Goal: Task Accomplishment & Management: Use online tool/utility

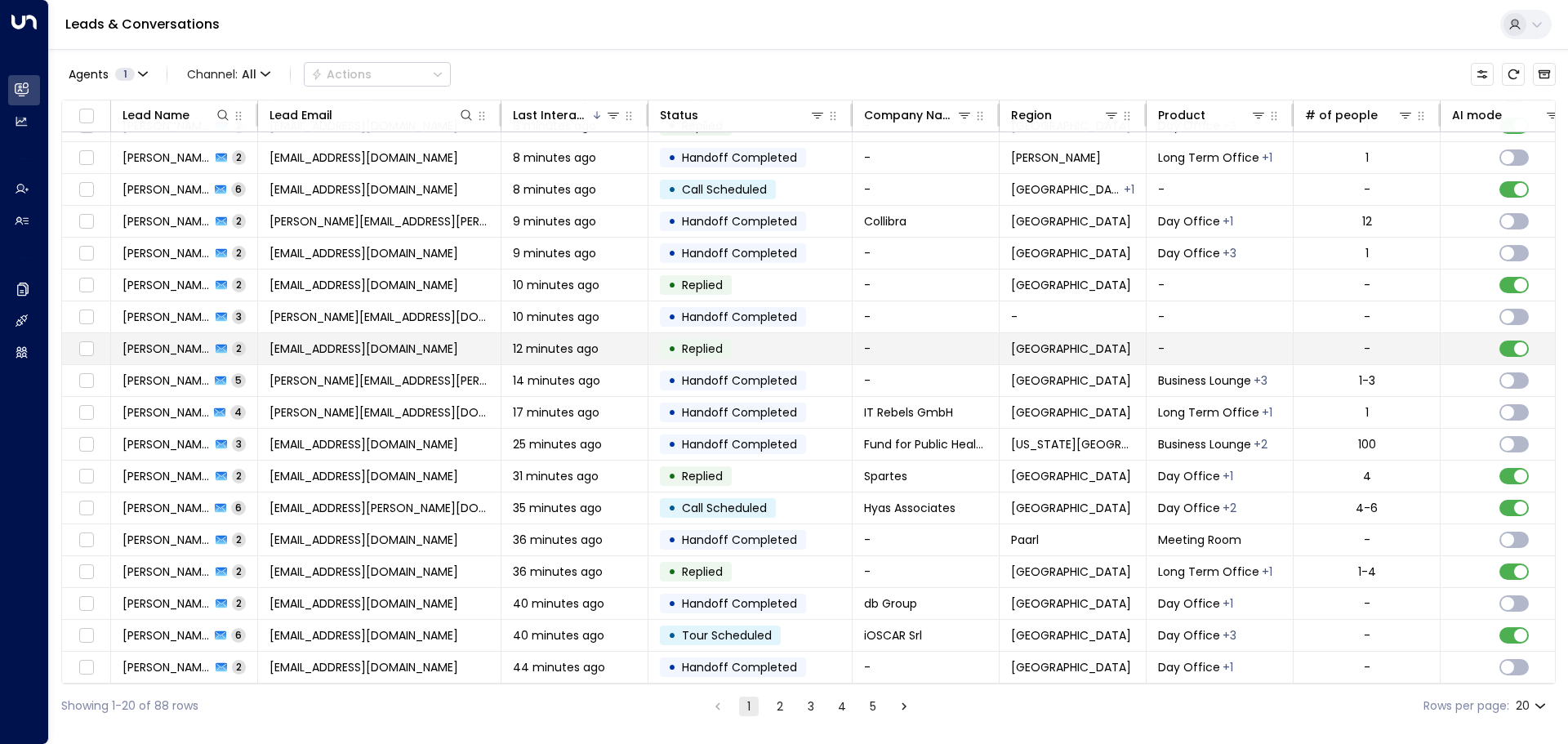
scroll to position [91, 0]
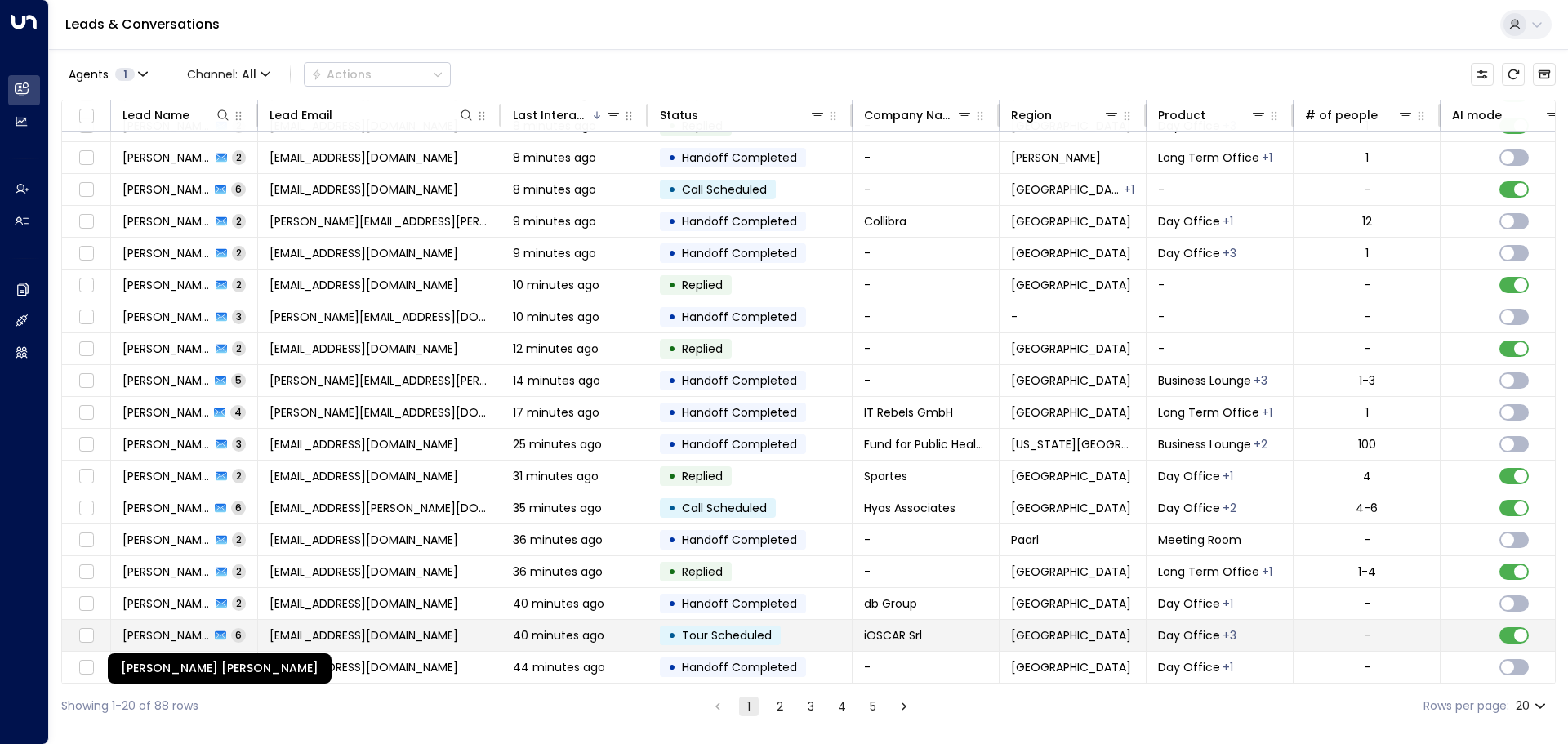
click at [160, 635] on span "[PERSON_NAME] [PERSON_NAME]" at bounding box center [166, 635] width 87 height 17
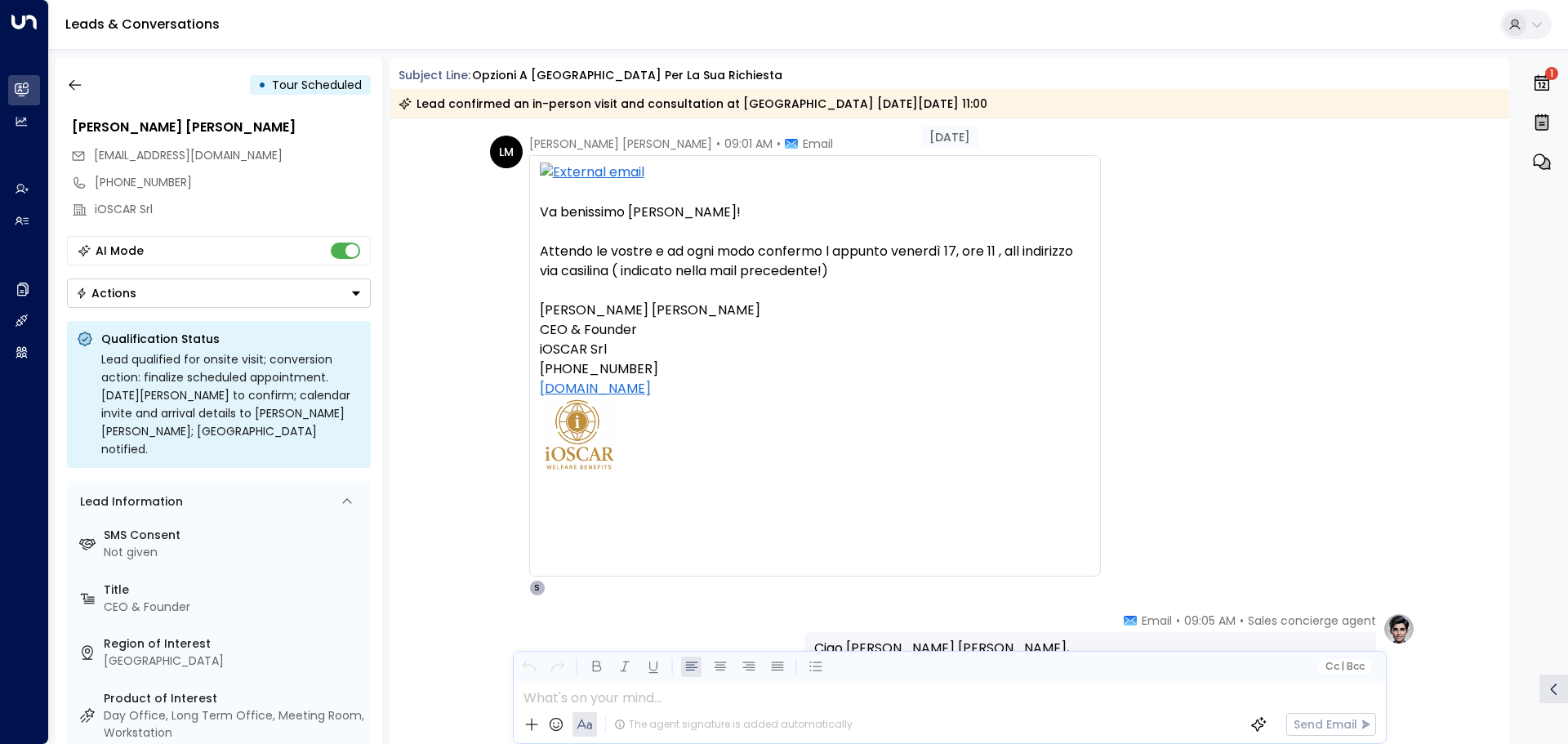
scroll to position [1950, 0]
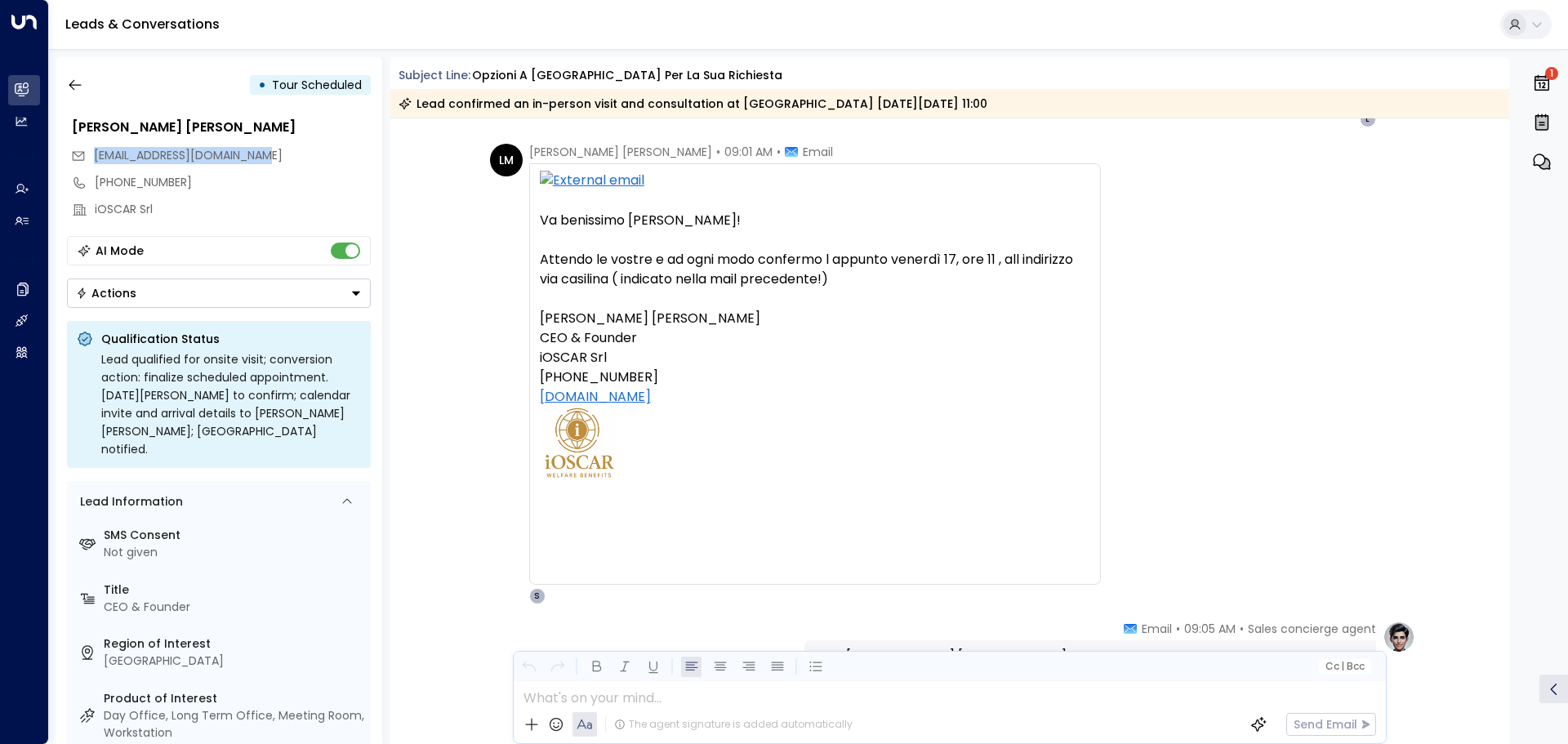
drag, startPoint x: 253, startPoint y: 155, endPoint x: 94, endPoint y: 159, distance: 159.1
click at [94, 159] on div "[EMAIL_ADDRESS][DOMAIN_NAME]" at bounding box center [220, 155] width 299 height 27
copy span "[EMAIL_ADDRESS][DOMAIN_NAME]"
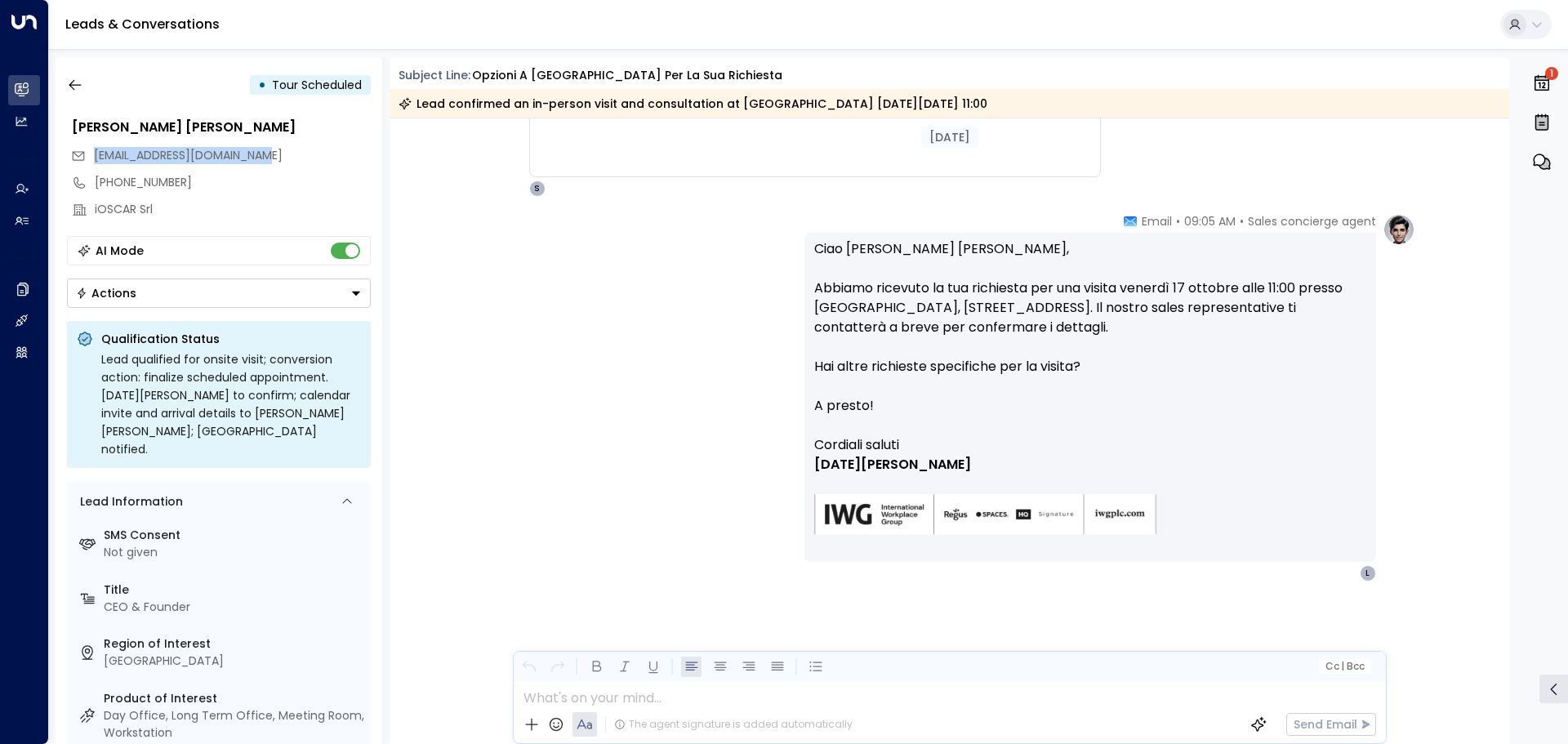
scroll to position [2358, 0]
click at [81, 82] on icon "button" at bounding box center [75, 85] width 17 height 17
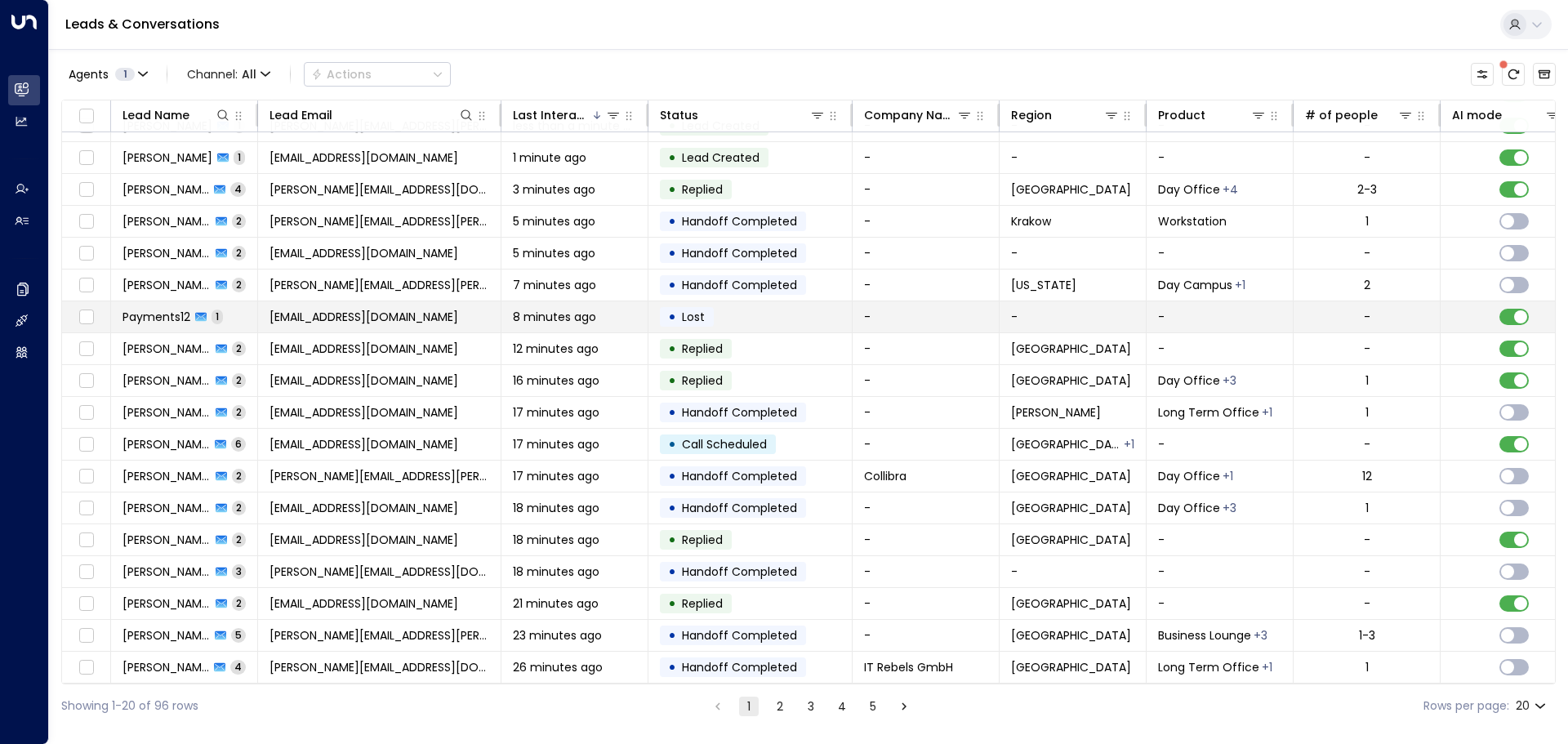
scroll to position [91, 0]
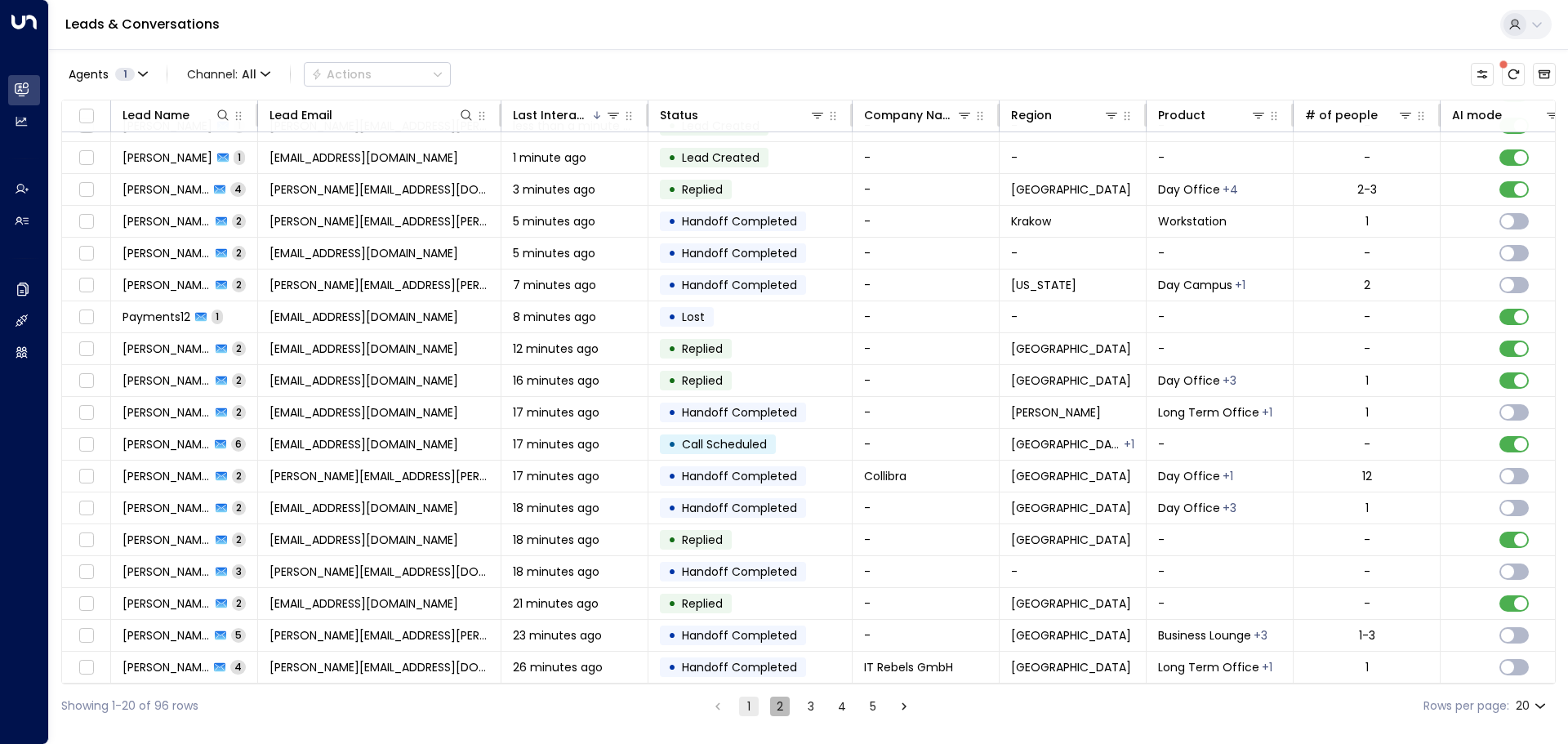
click at [776, 706] on button "2" at bounding box center [780, 706] width 20 height 20
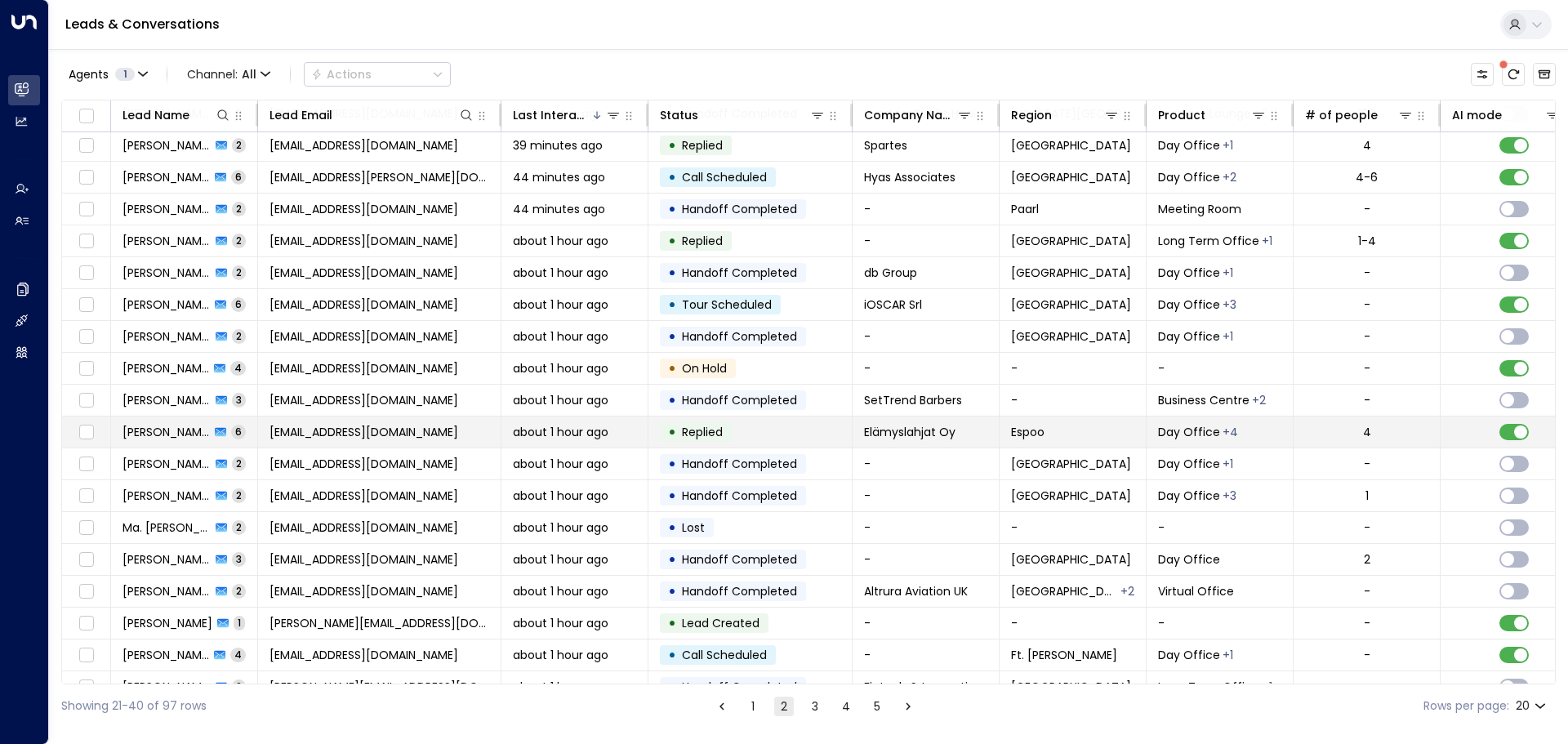
scroll to position [91, 0]
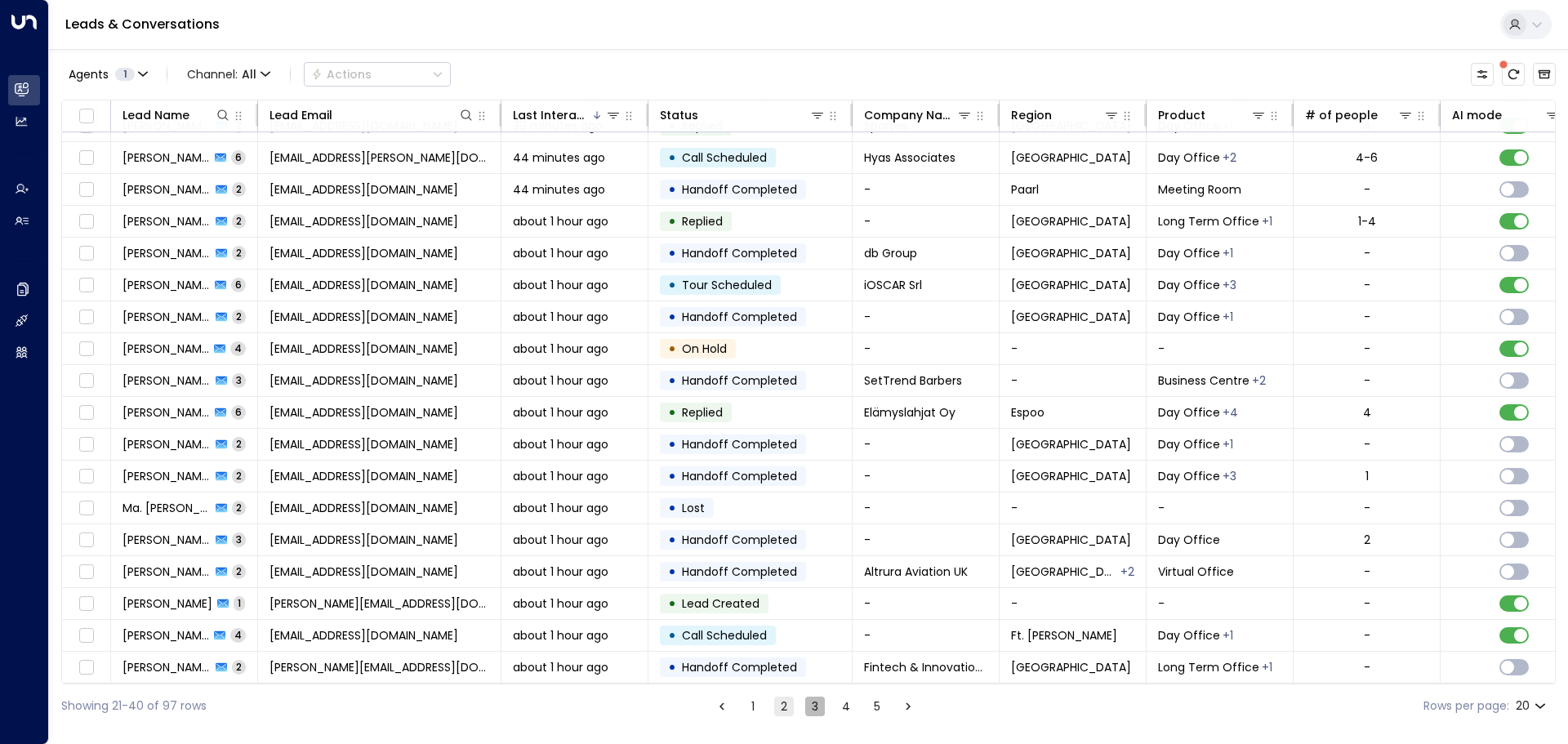
click at [817, 707] on button "3" at bounding box center [815, 706] width 20 height 20
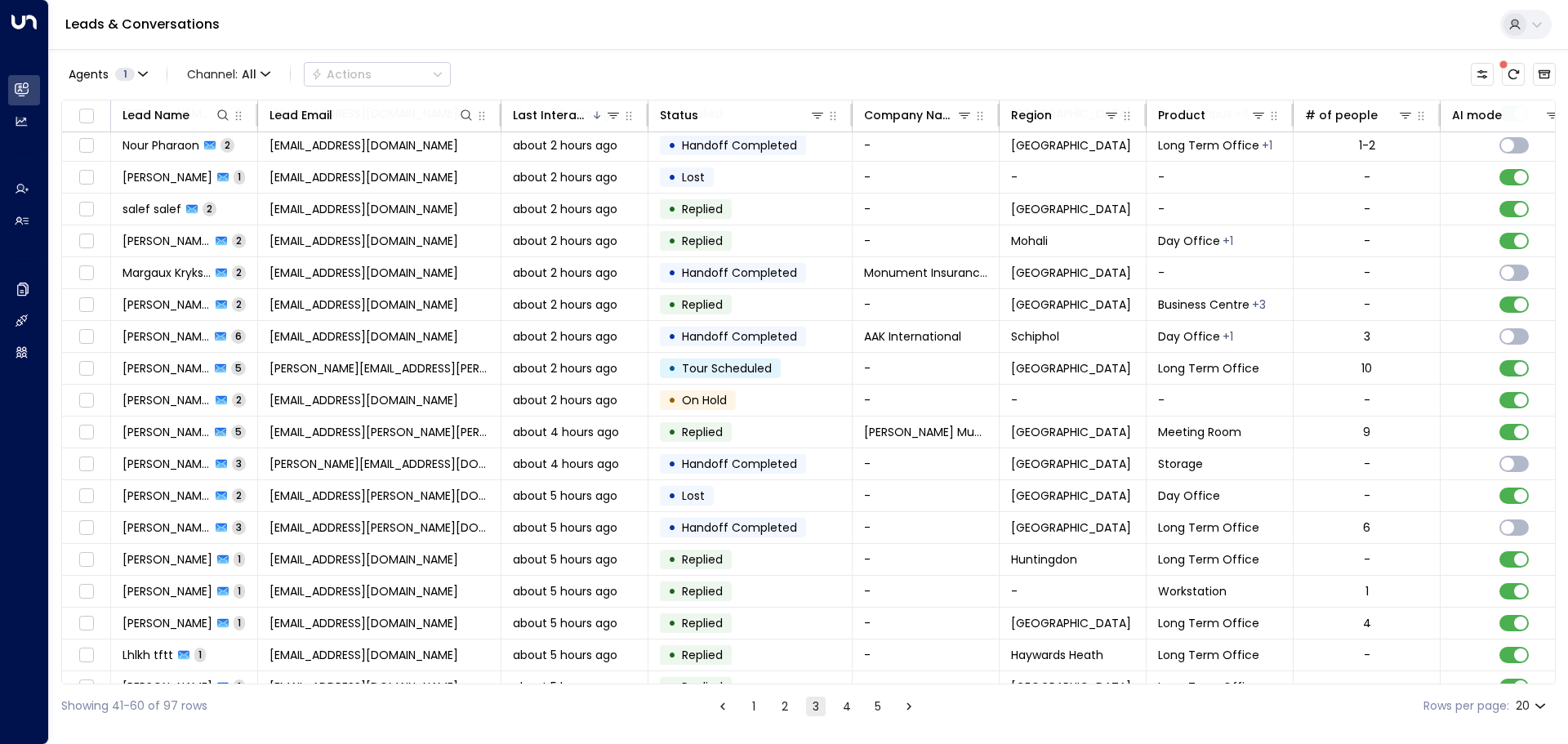
scroll to position [91, 0]
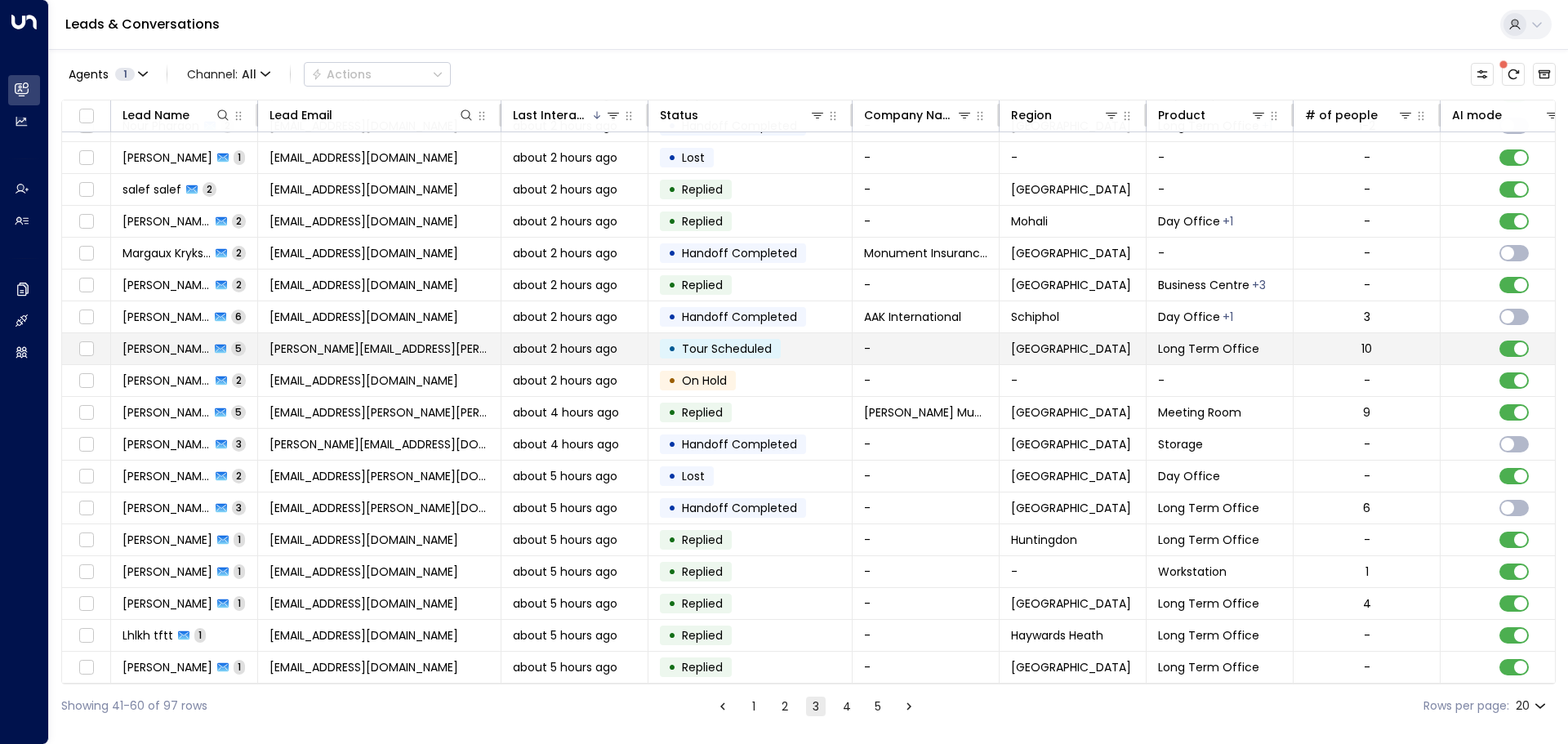
click at [816, 345] on td "• Tour Scheduled" at bounding box center [750, 348] width 204 height 31
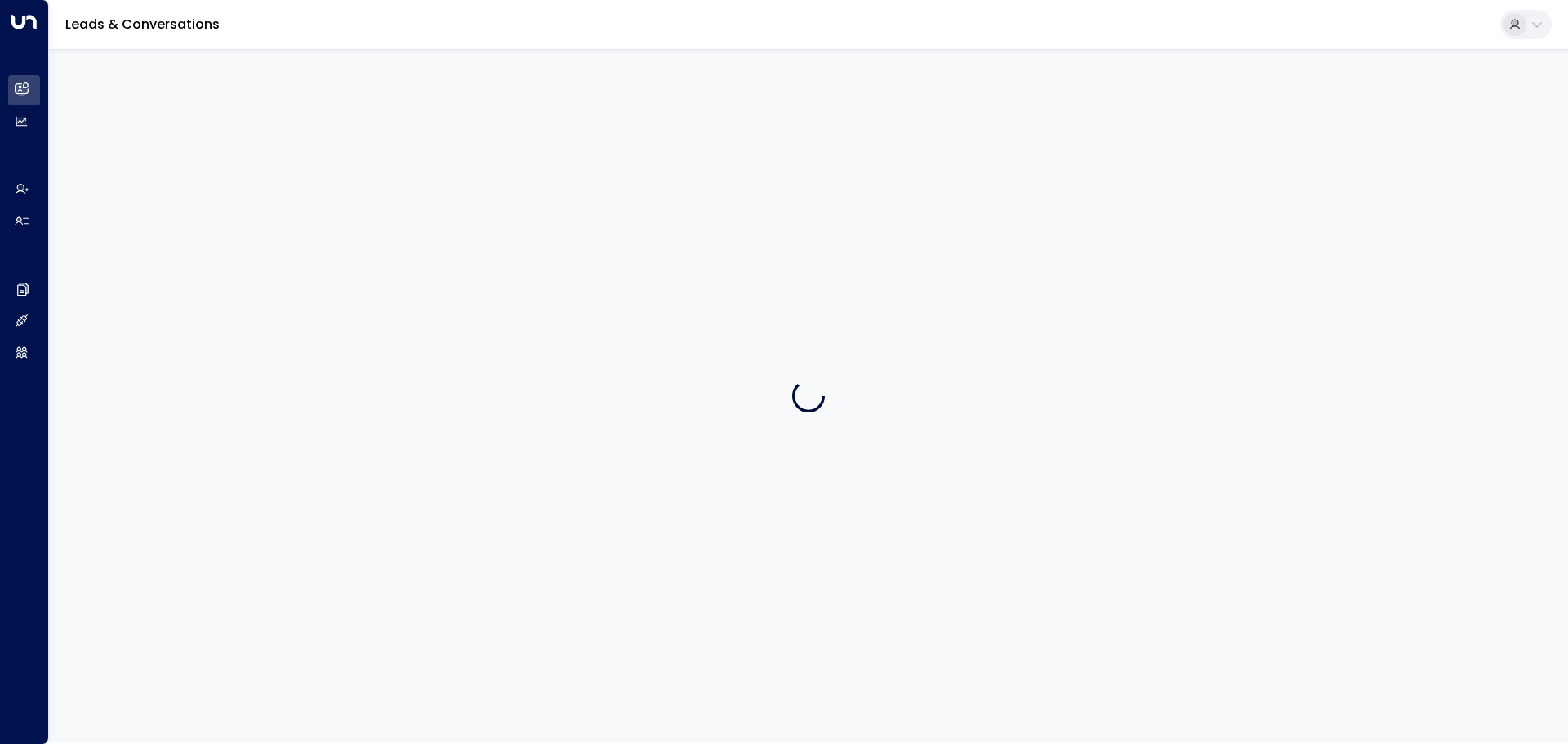
click at [816, 345] on div at bounding box center [809, 396] width 1519 height 695
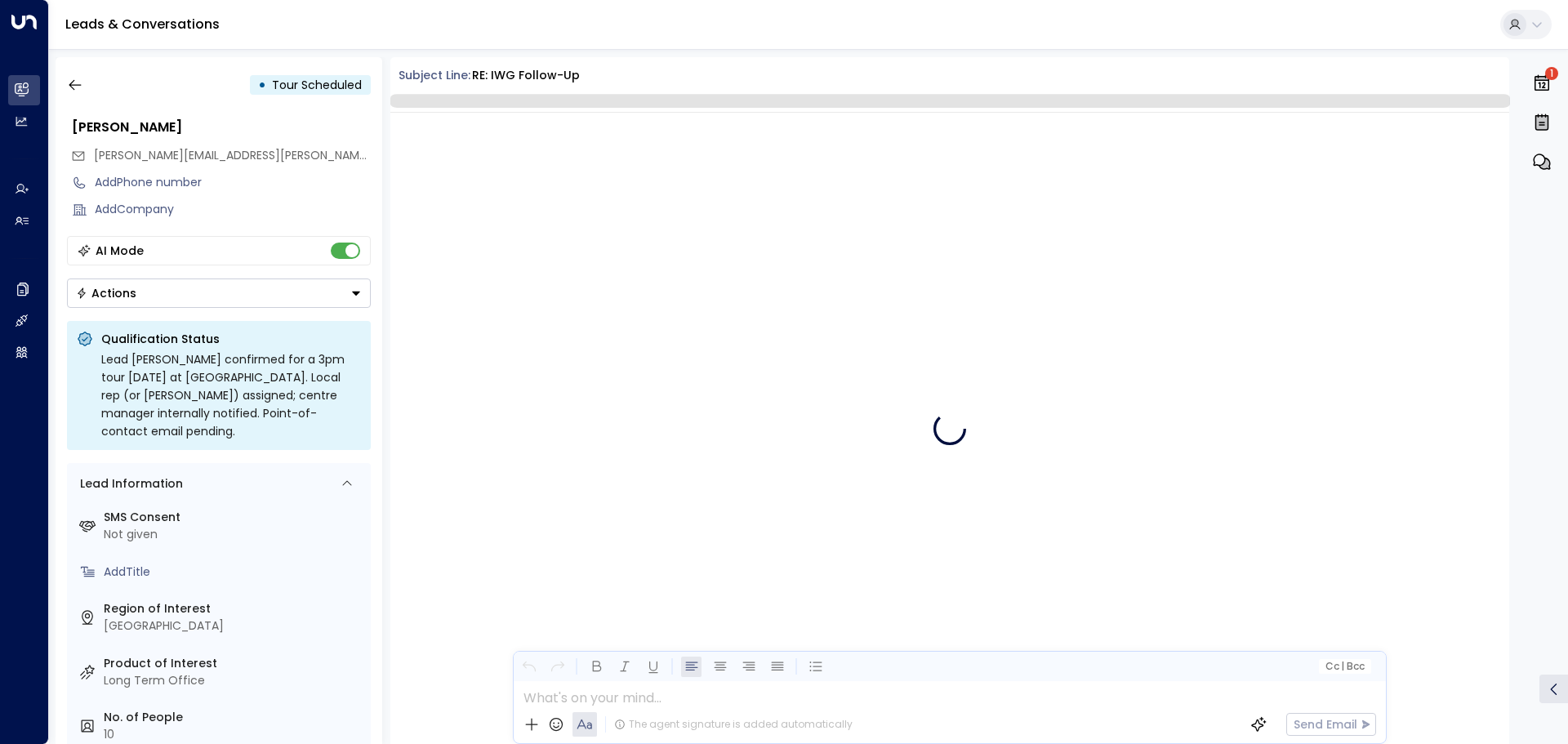
scroll to position [1796, 0]
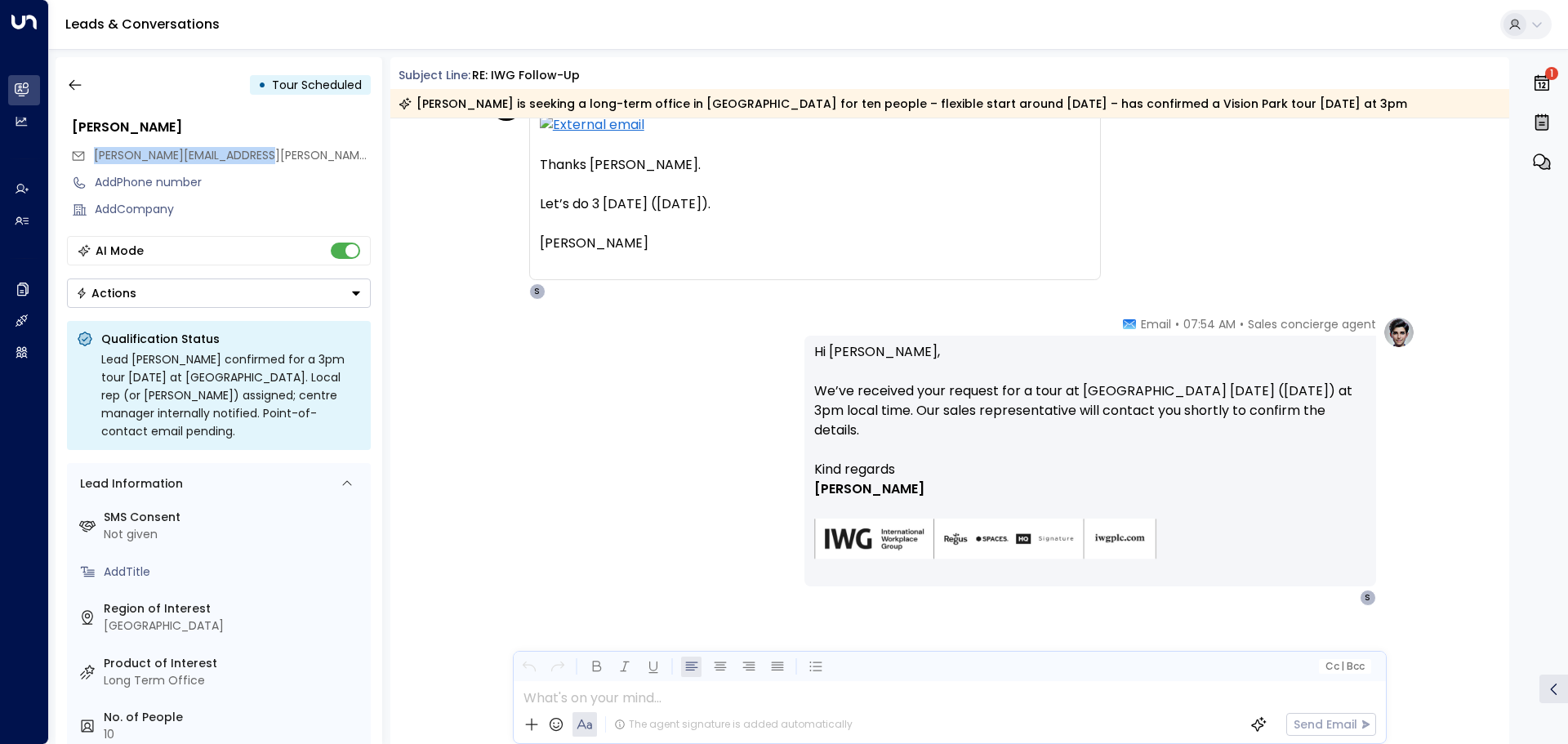
drag, startPoint x: 267, startPoint y: 155, endPoint x: 92, endPoint y: 158, distance: 175.0
click at [92, 158] on div "[PERSON_NAME][EMAIL_ADDRESS][PERSON_NAME][DOMAIN_NAME]" at bounding box center [220, 155] width 299 height 27
copy span "[PERSON_NAME][EMAIL_ADDRESS][PERSON_NAME][DOMAIN_NAME]"
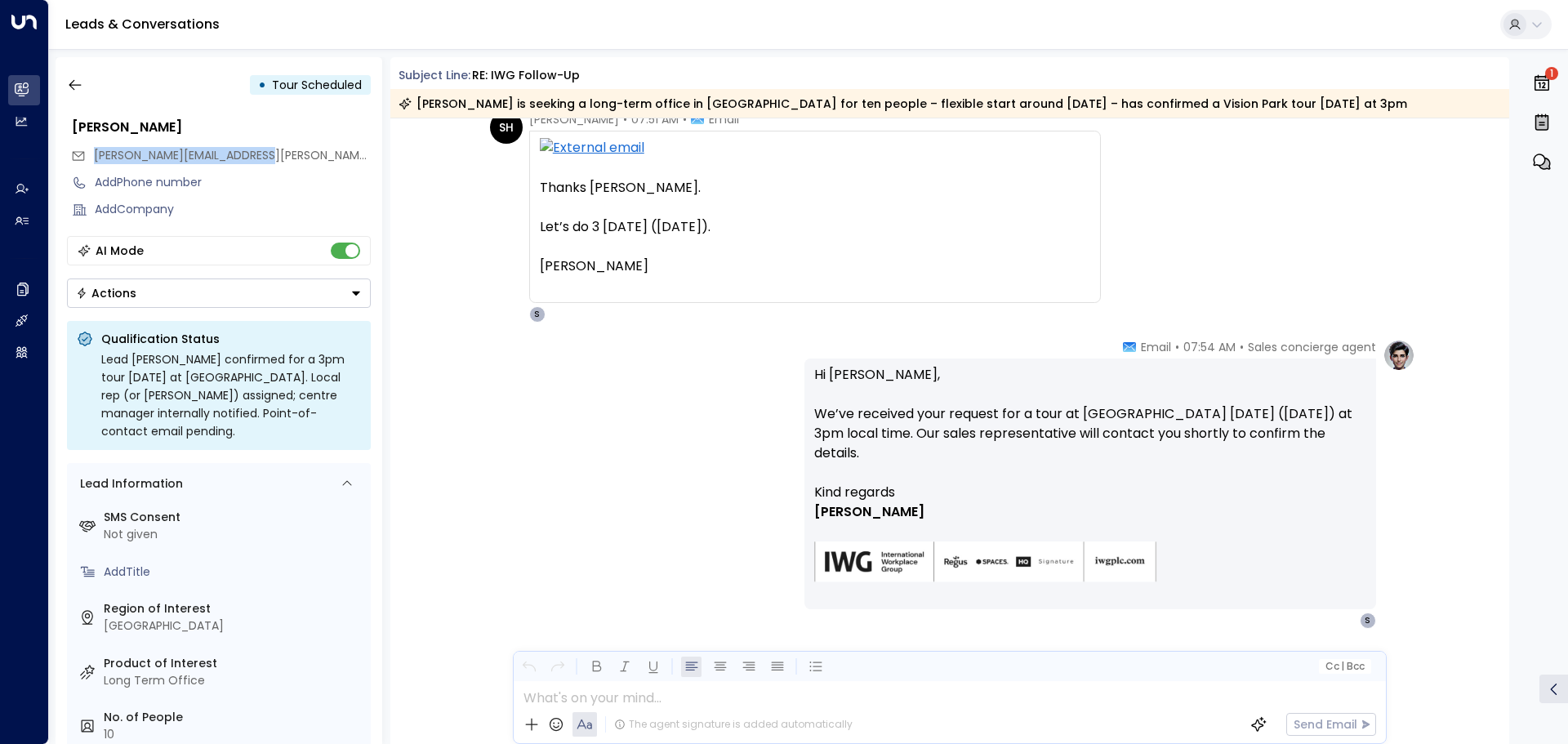
scroll to position [1801, 0]
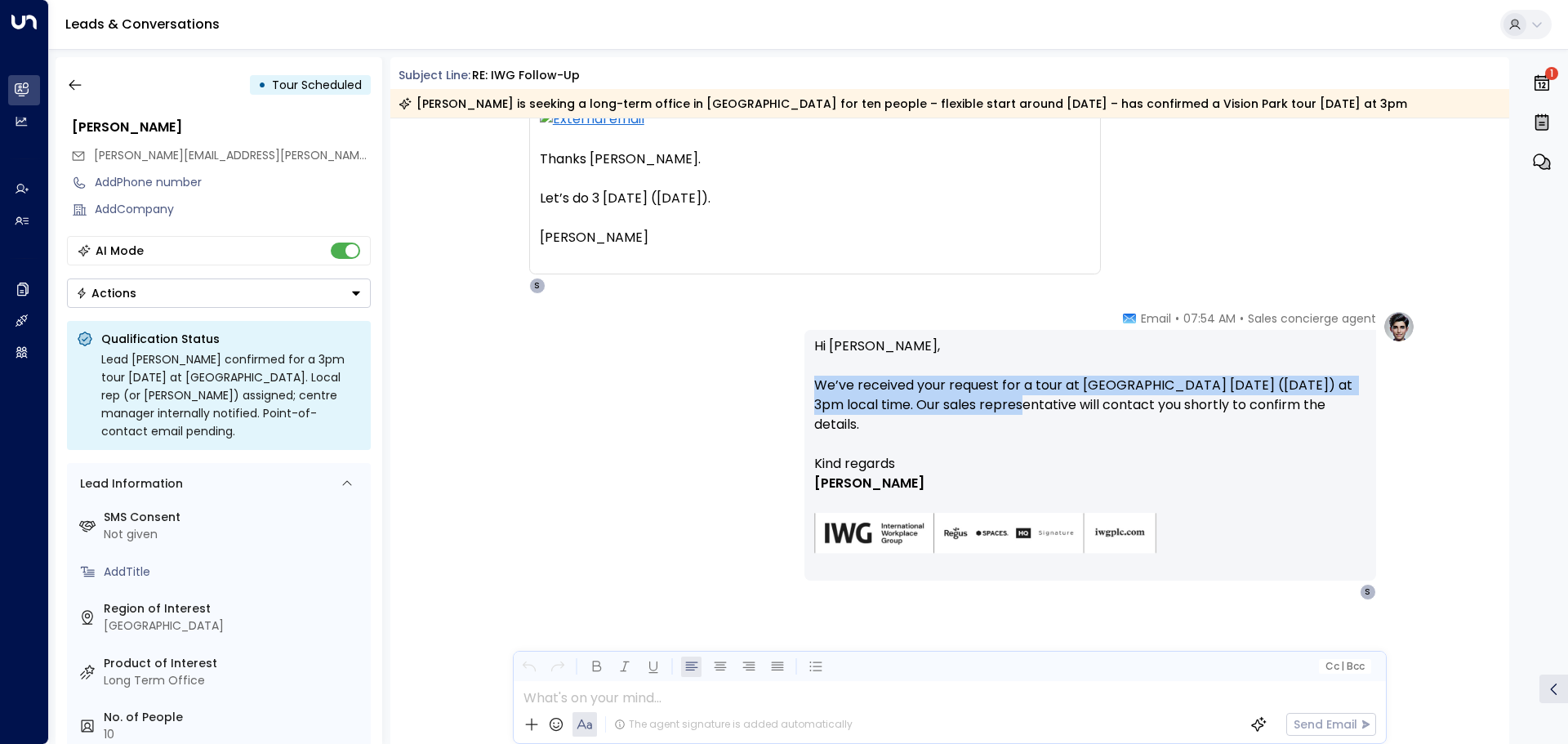
drag, startPoint x: 814, startPoint y: 383, endPoint x: 1013, endPoint y: 406, distance: 200.3
click at [1013, 406] on p "Hi [PERSON_NAME], We’ve received your request for a tour at [GEOGRAPHIC_DATA] […" at bounding box center [1089, 395] width 552 height 118
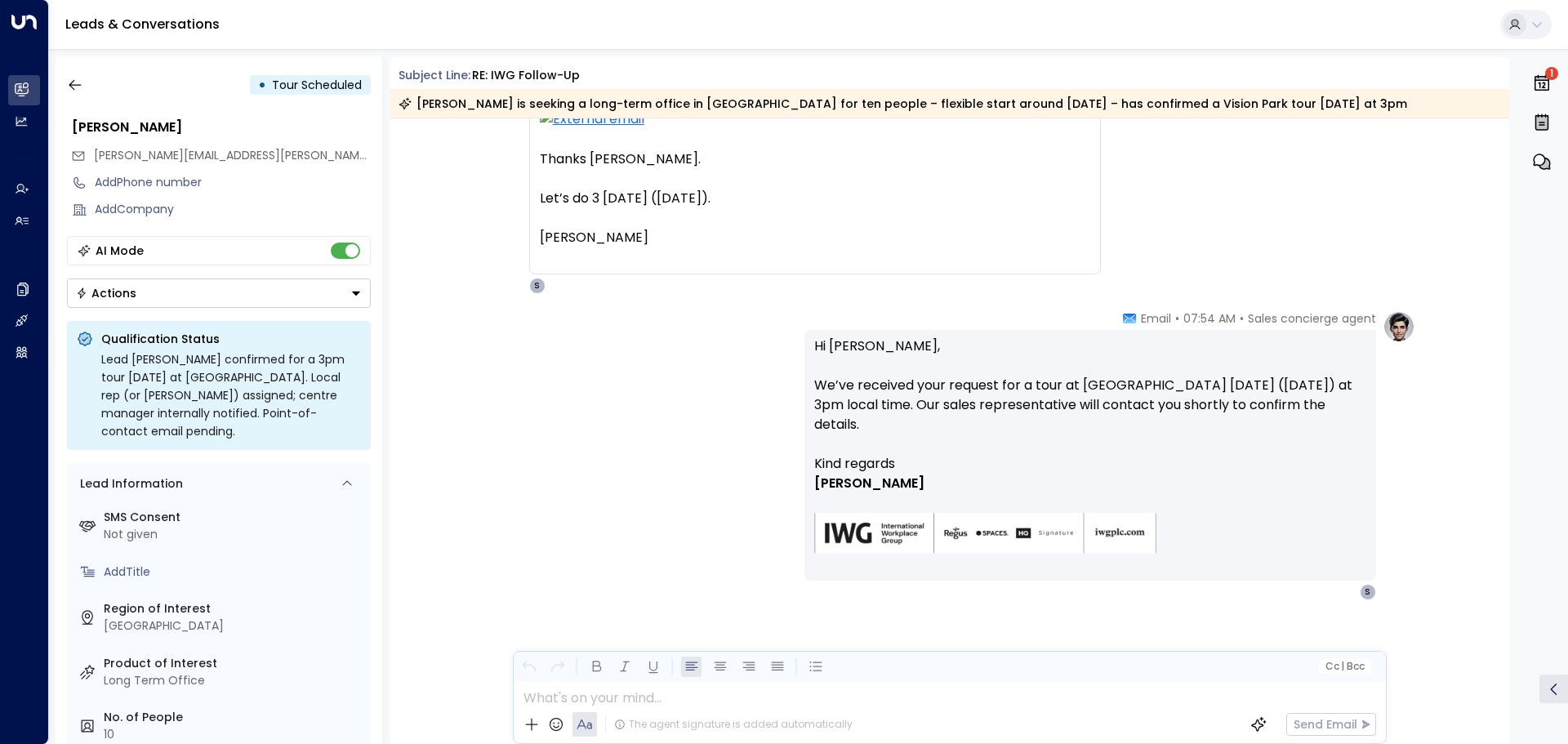
click at [1141, 409] on p "Hi [PERSON_NAME], We’ve received your request for a tour at [GEOGRAPHIC_DATA] […" at bounding box center [1089, 395] width 552 height 118
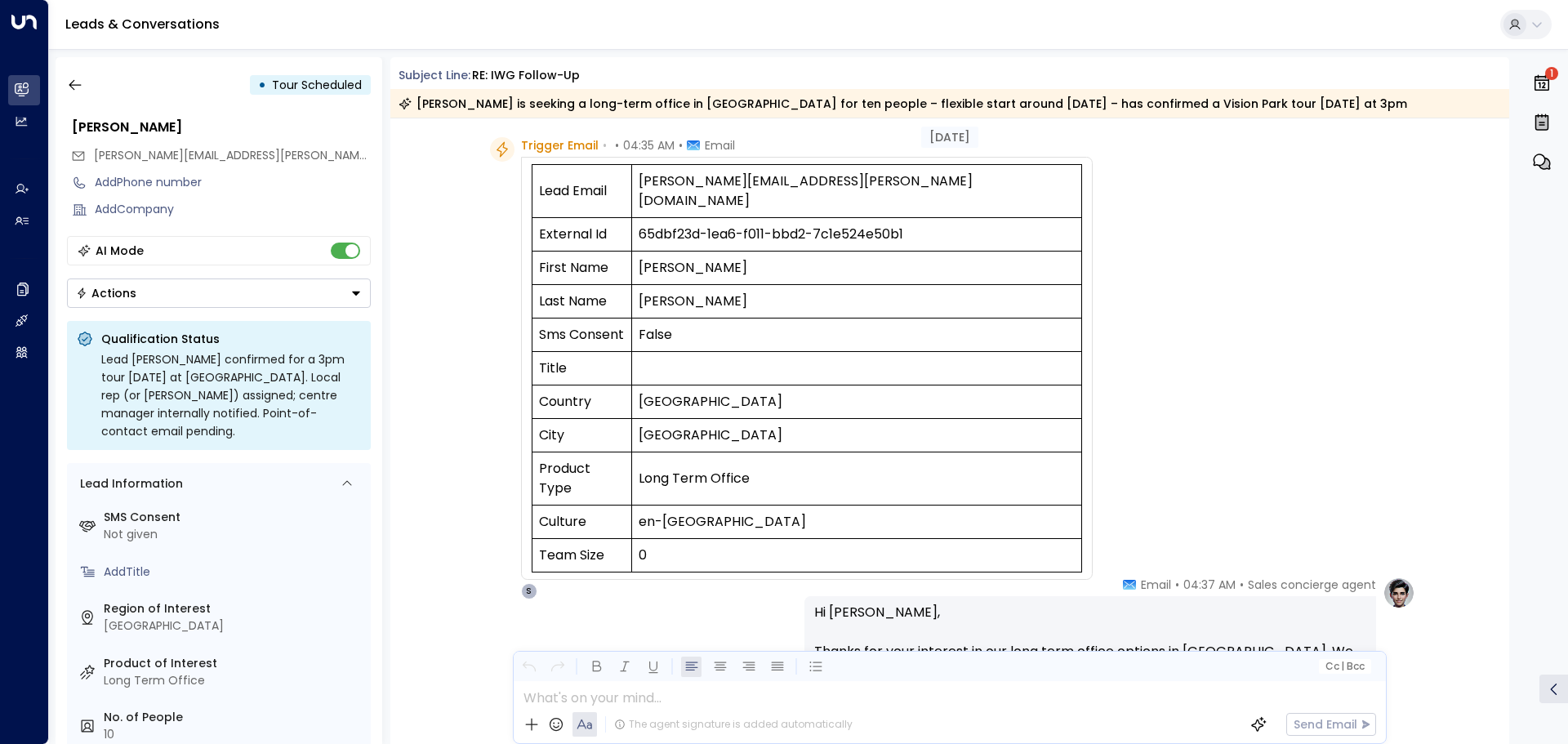
scroll to position [0, 0]
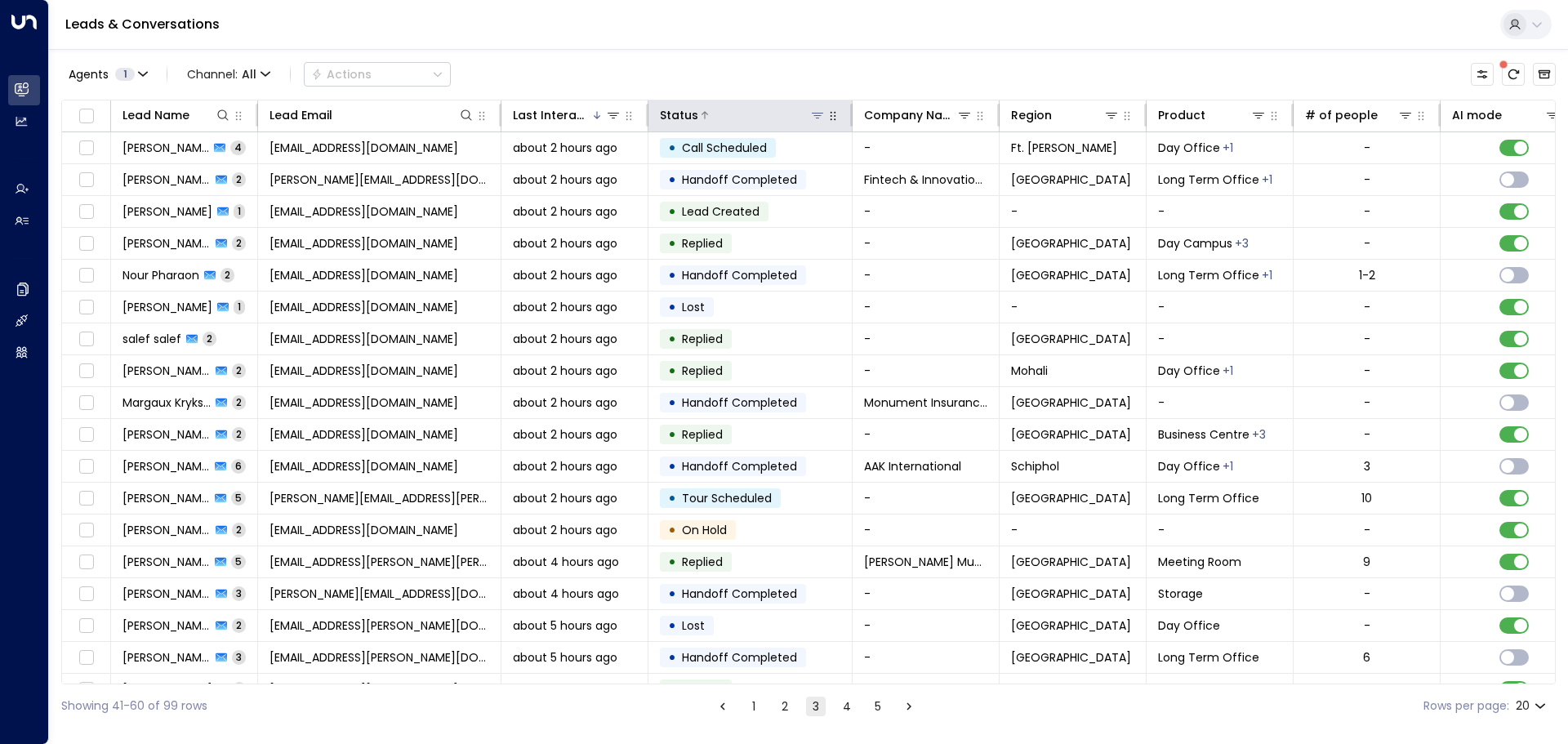
click at [818, 116] on icon at bounding box center [818, 116] width 12 height 6
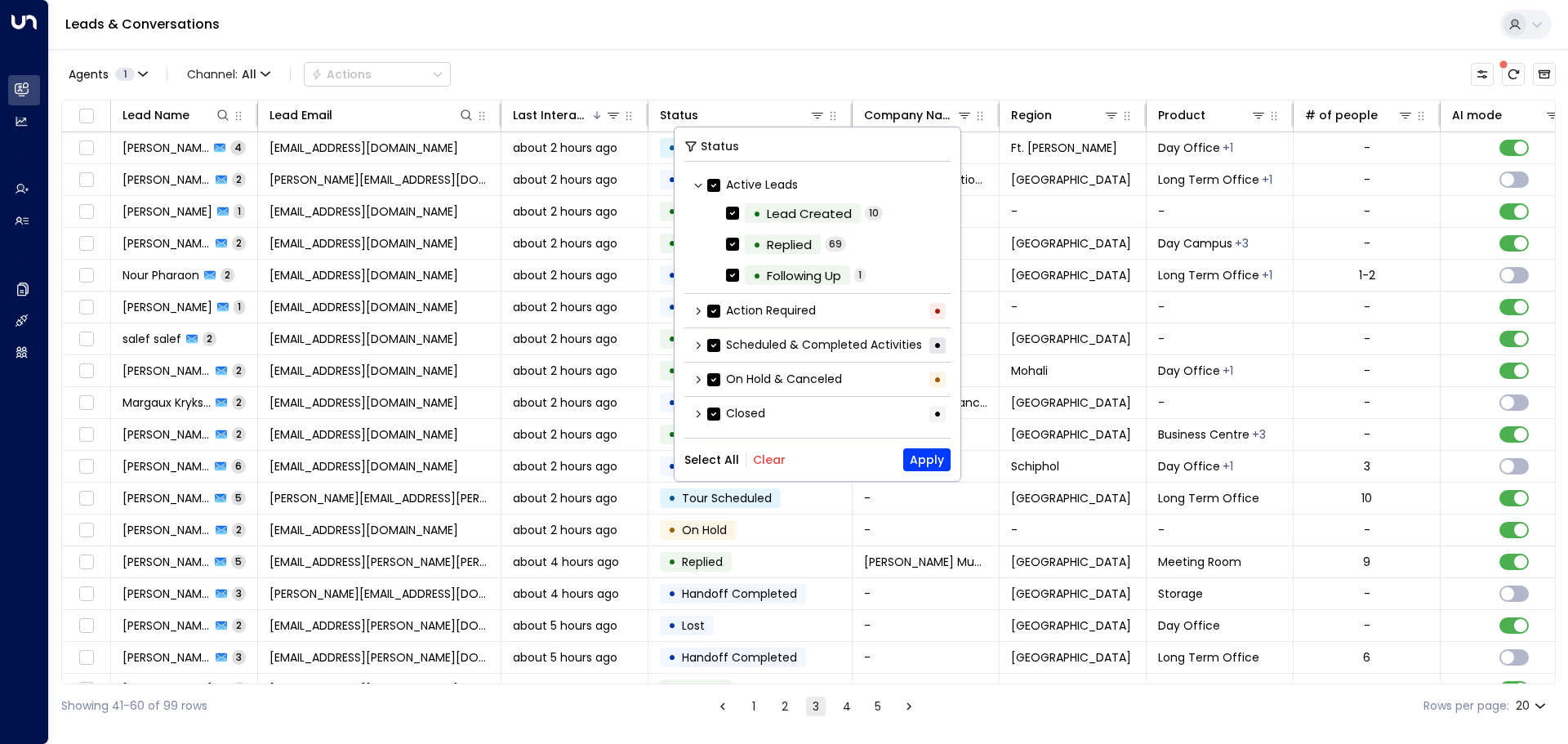
click at [697, 182] on icon at bounding box center [698, 186] width 10 height 10
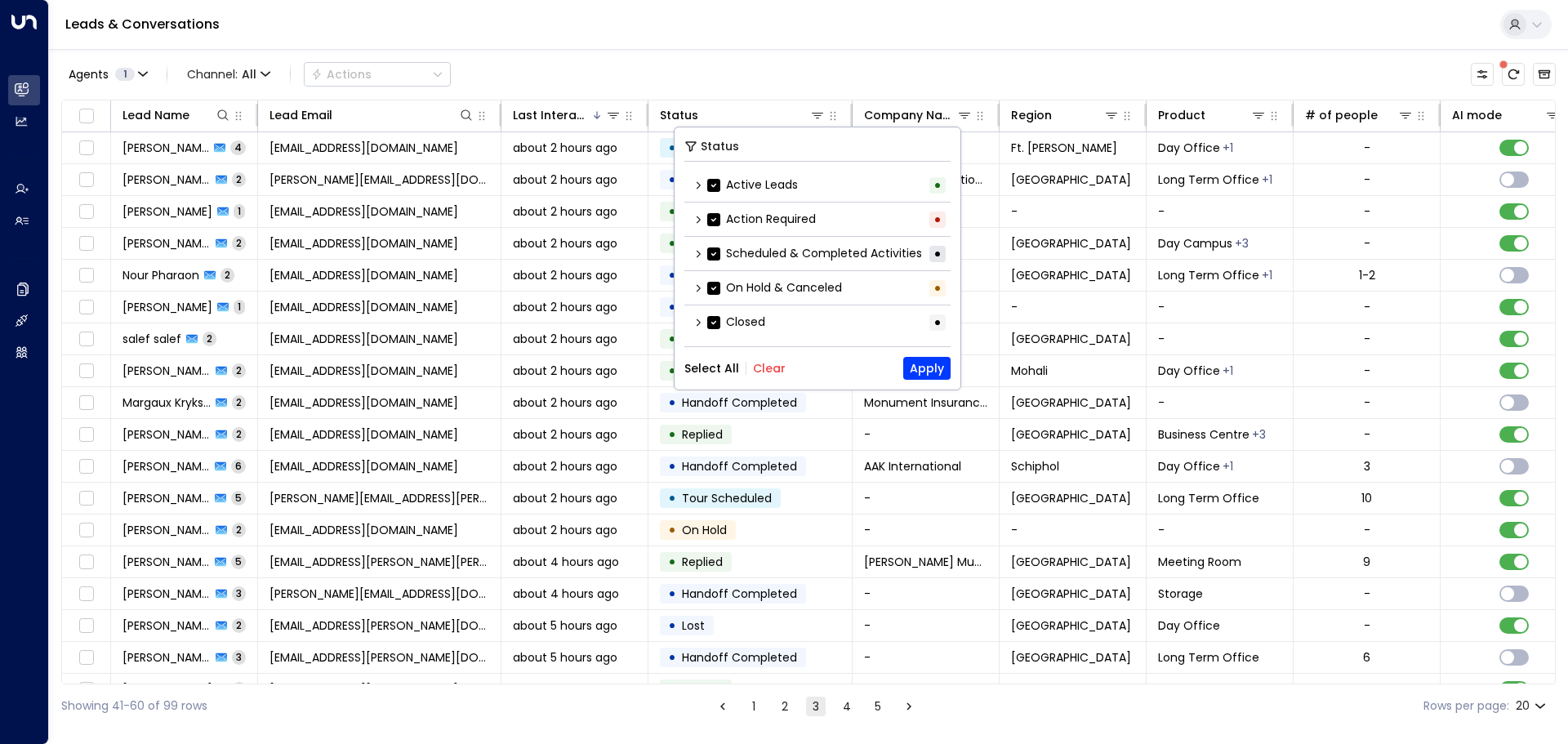
click at [695, 222] on icon at bounding box center [698, 219] width 10 height 10
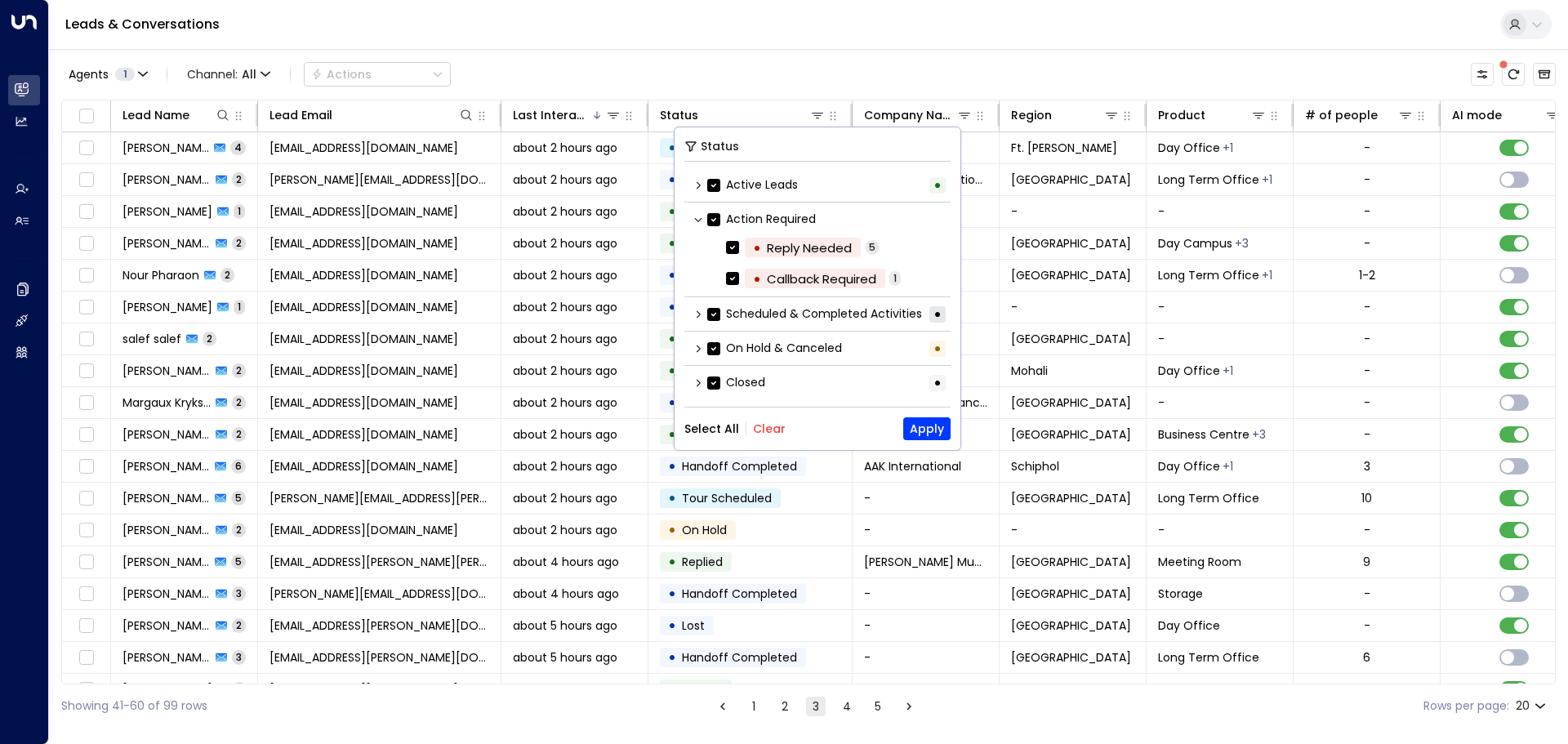
click at [700, 219] on icon at bounding box center [698, 219] width 7 height 4
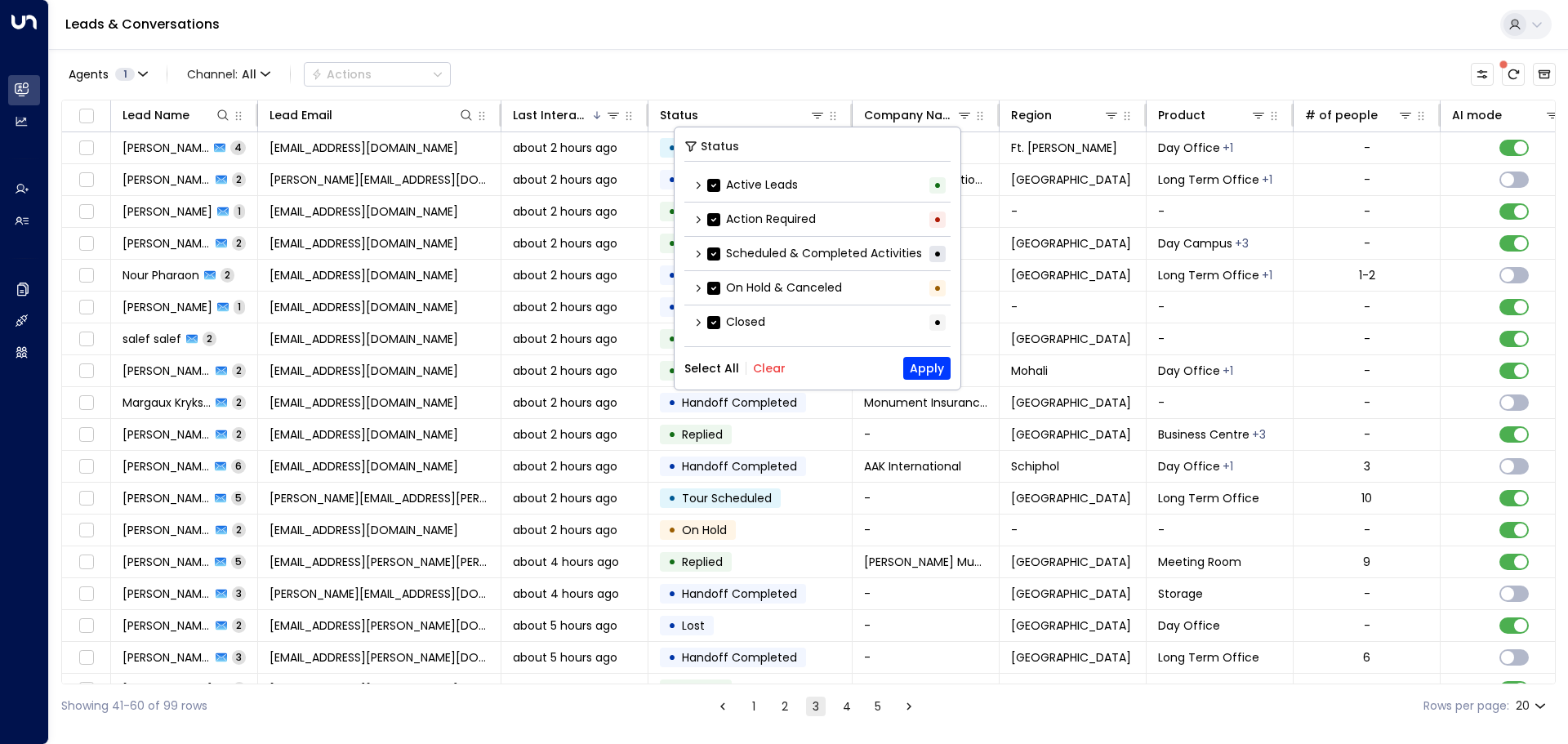
click at [697, 253] on icon at bounding box center [698, 254] width 10 height 10
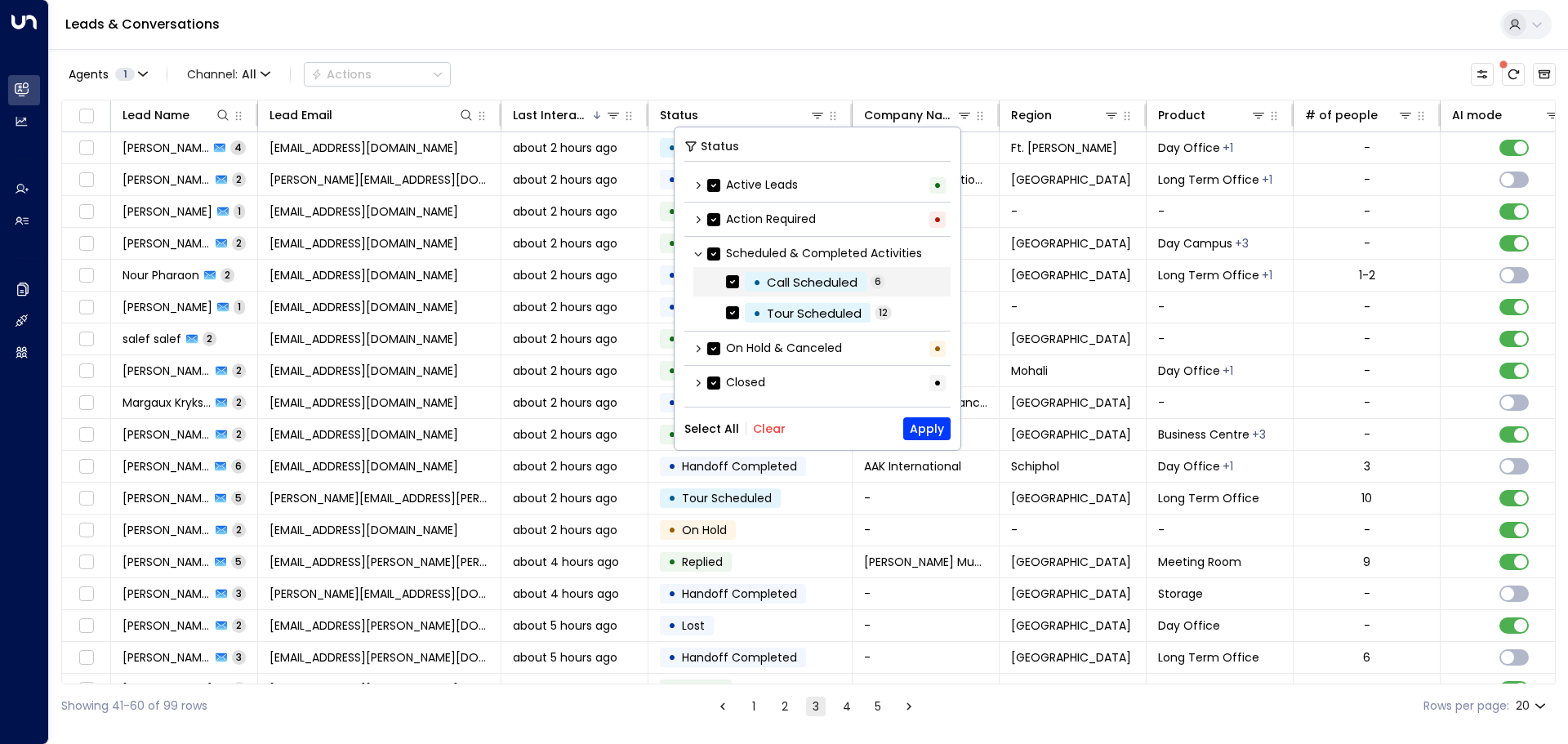
click at [809, 287] on div "Call Scheduled" at bounding box center [812, 282] width 91 height 19
click at [733, 304] on label "• Tour Scheduled" at bounding box center [798, 313] width 144 height 20
click at [709, 432] on button "Select All" at bounding box center [711, 429] width 54 height 13
click at [936, 429] on button "Apply" at bounding box center [927, 429] width 47 height 23
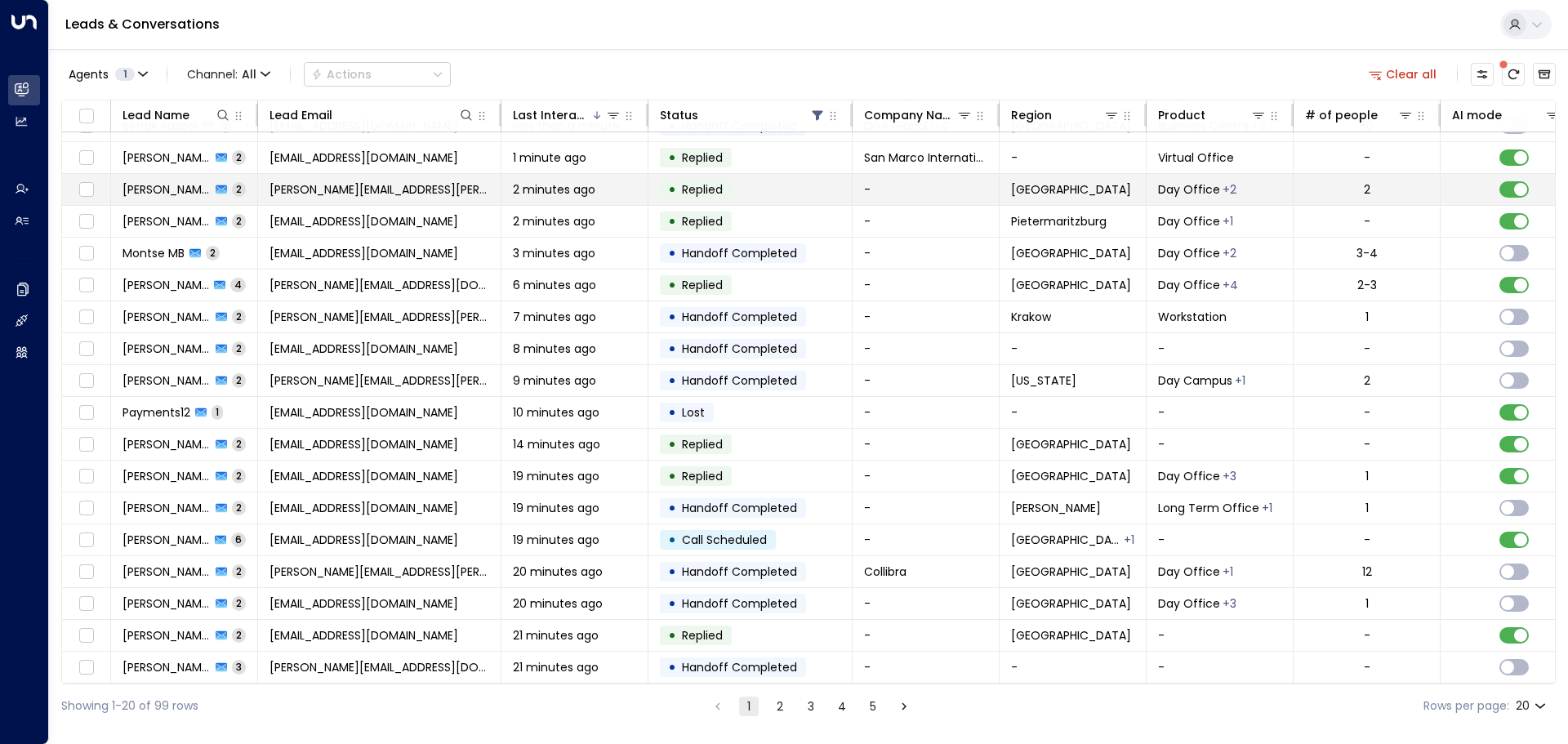
scroll to position [91, 0]
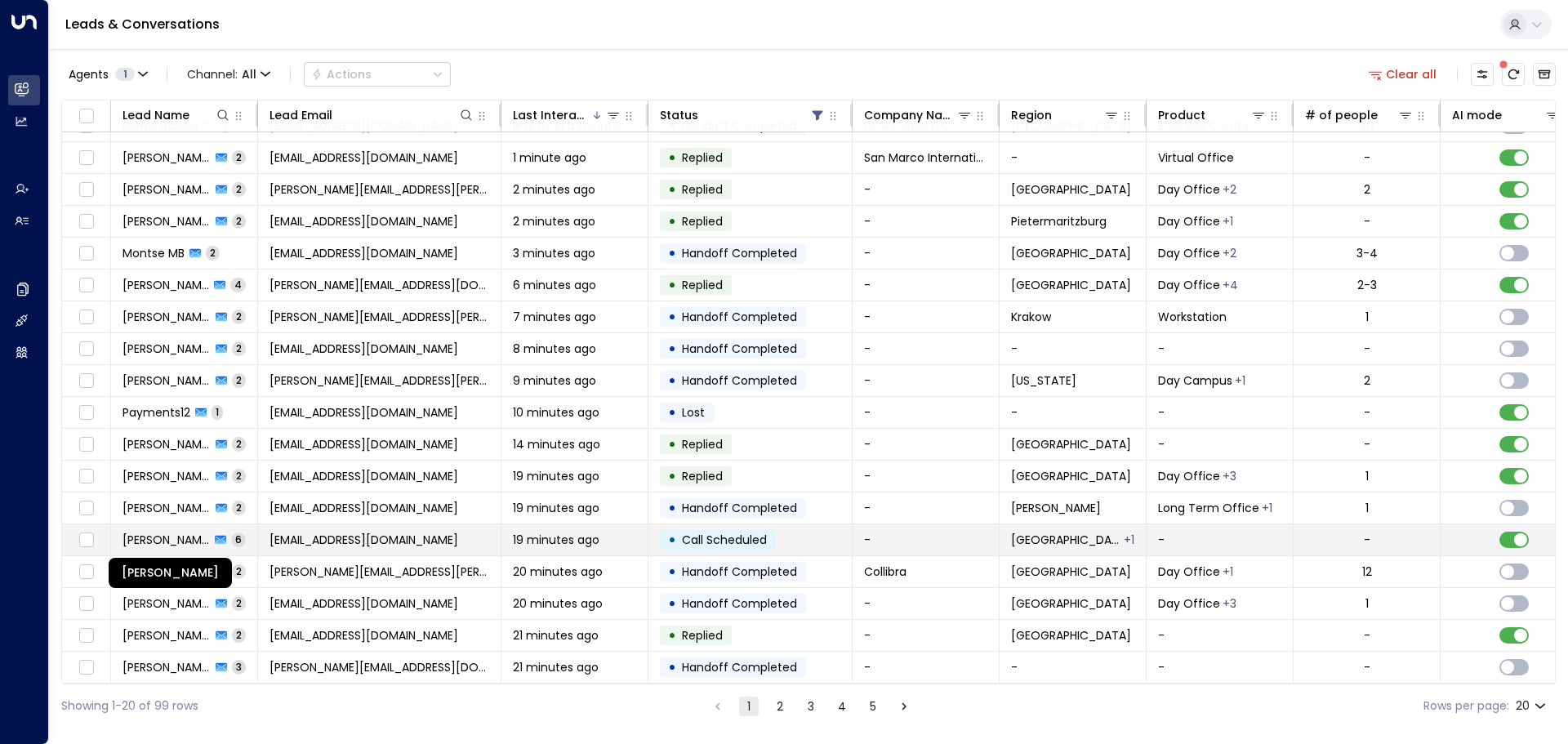
click at [183, 532] on span "[PERSON_NAME]" at bounding box center [166, 539] width 87 height 17
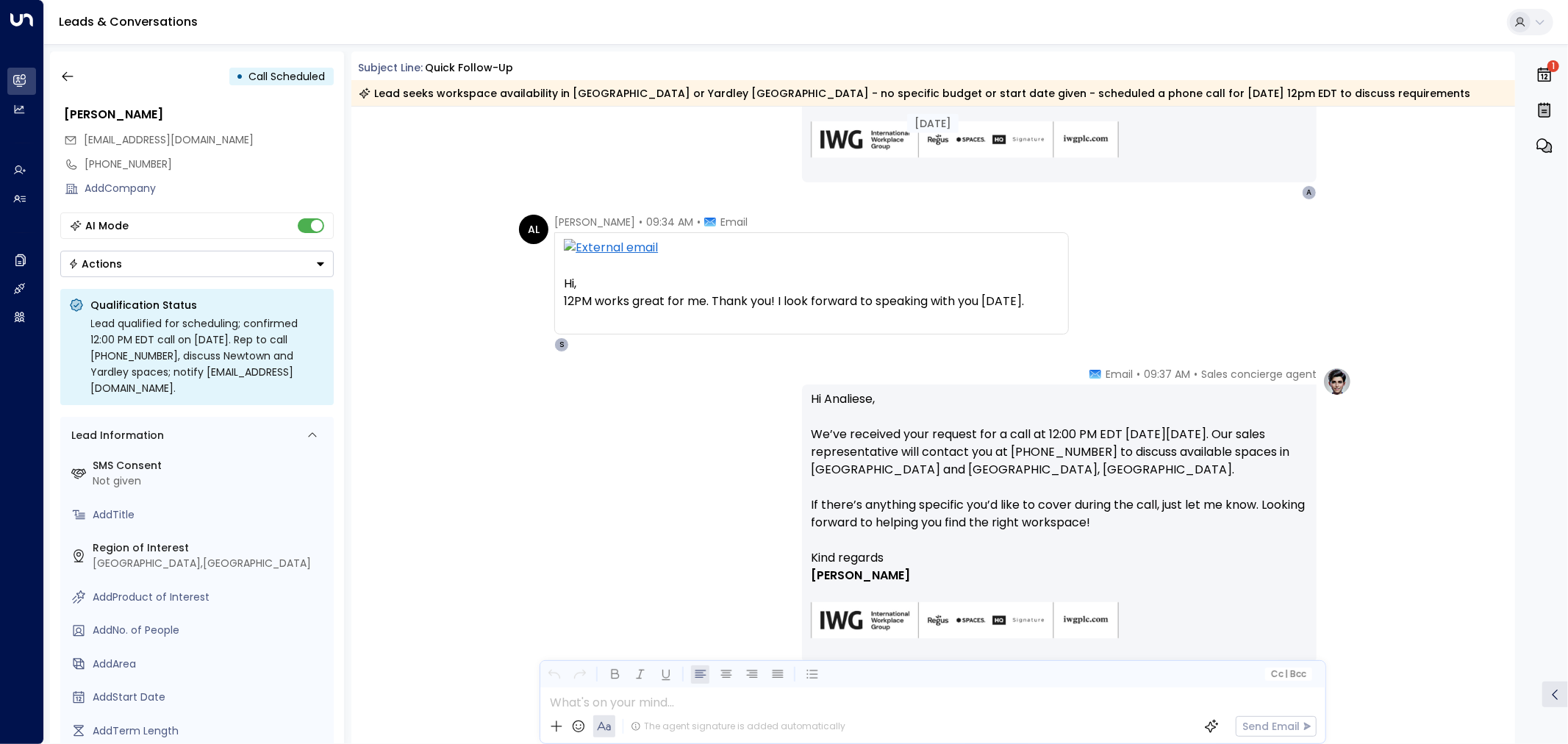
scroll to position [1145, 0]
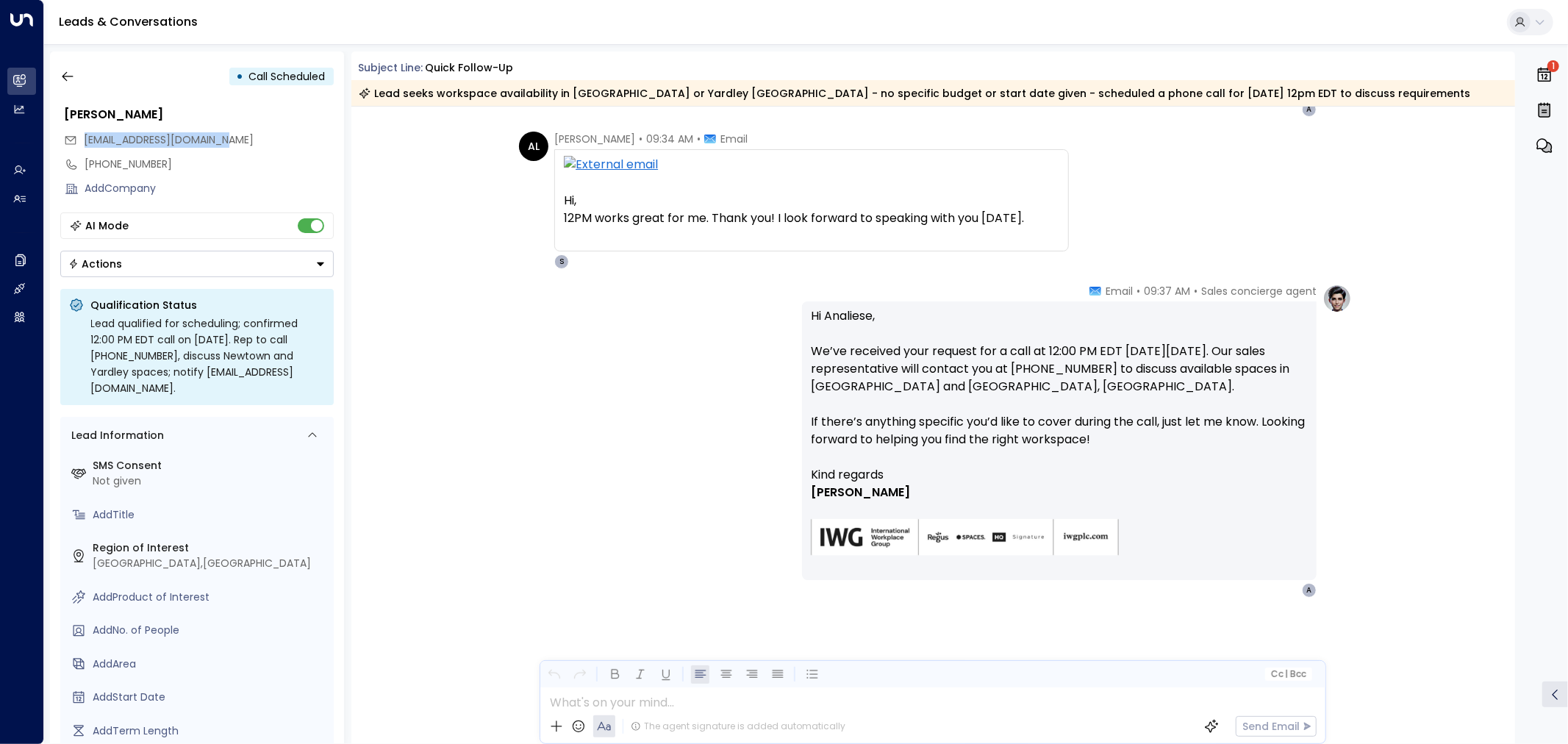
drag, startPoint x: 234, startPoint y: 142, endPoint x: 83, endPoint y: 142, distance: 151.0
click at [83, 142] on div "[EMAIL_ADDRESS][DOMAIN_NAME]" at bounding box center [198, 140] width 269 height 24
copy span "[EMAIL_ADDRESS][DOMAIN_NAME]"
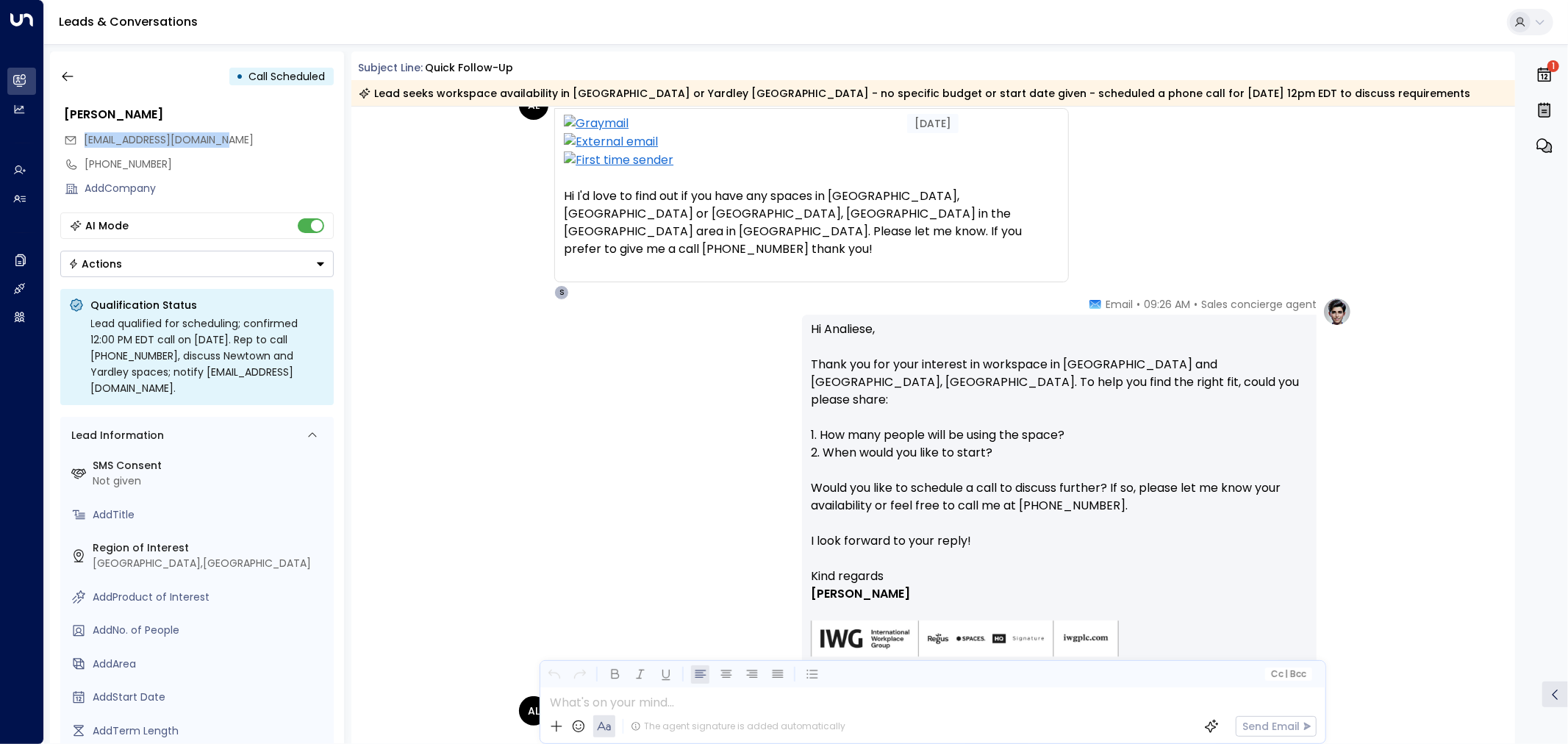
scroll to position [0, 0]
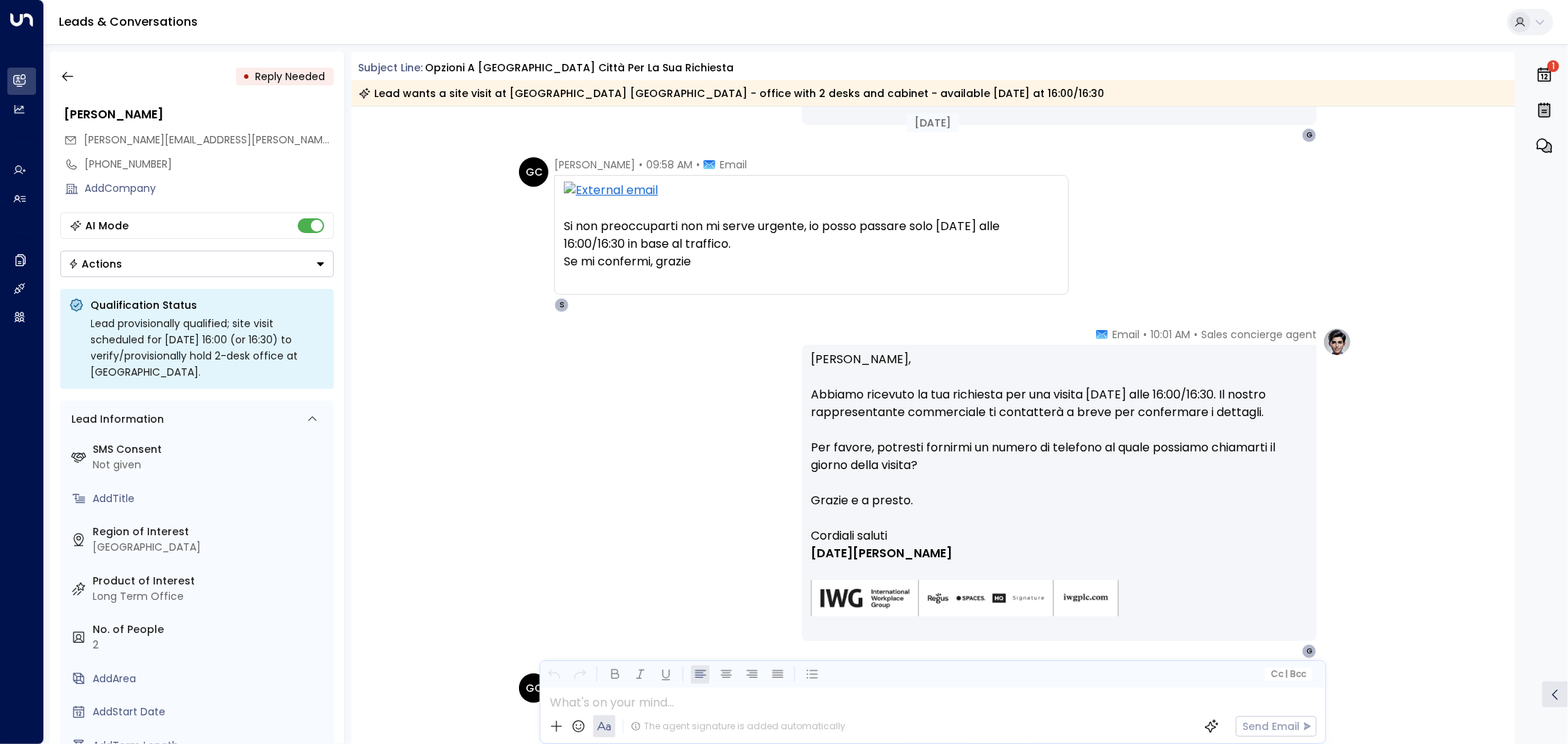
scroll to position [887, 0]
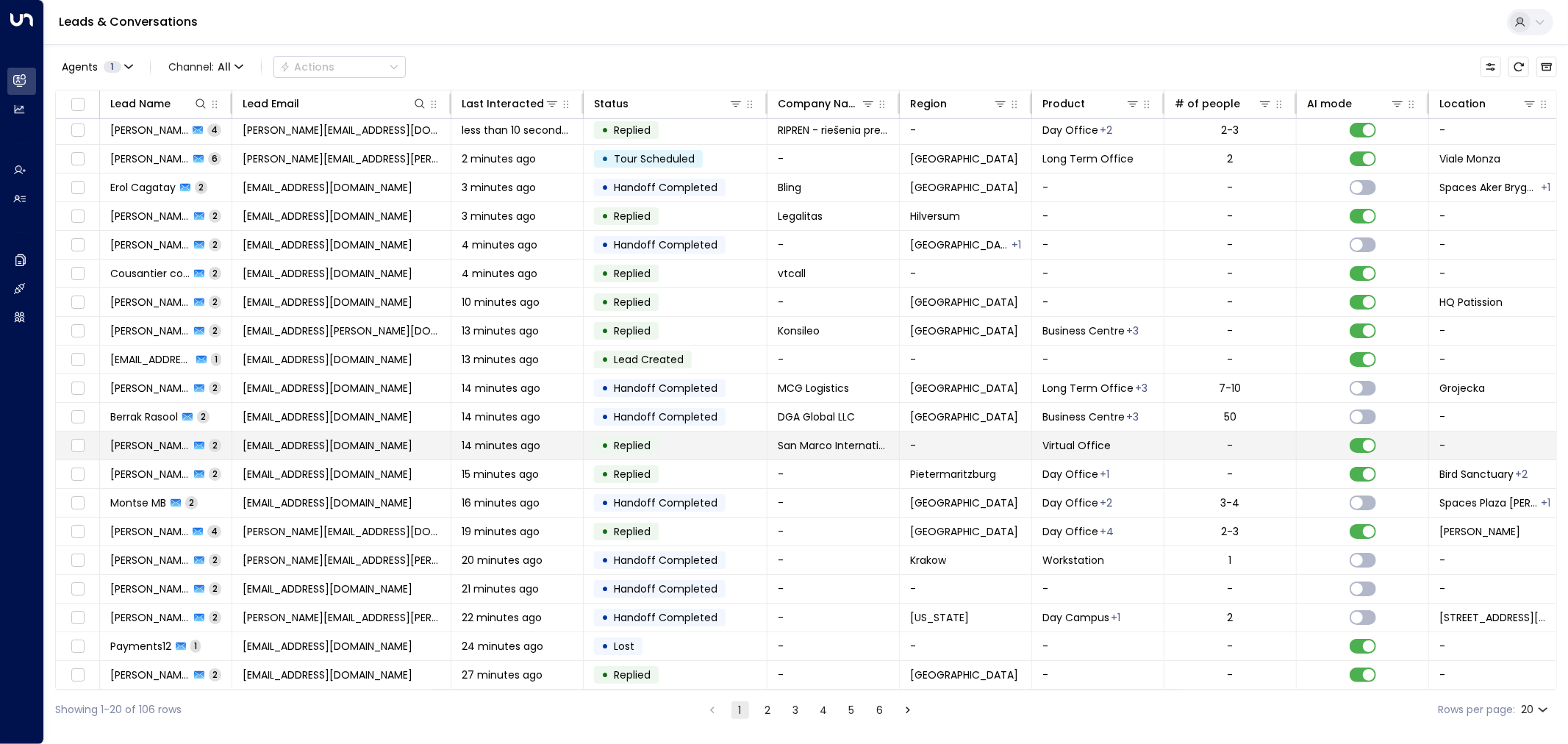
scroll to position [8, 0]
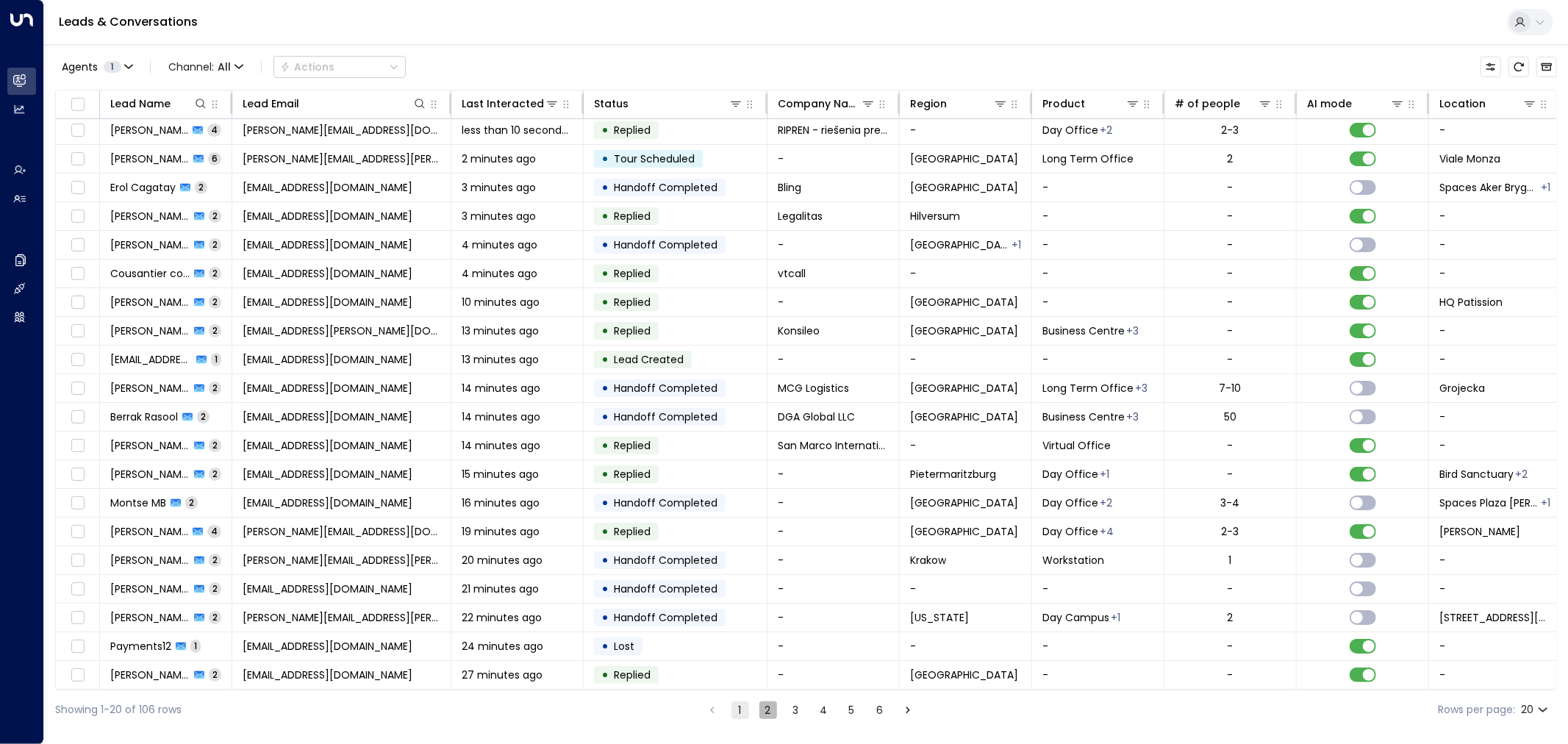
click at [772, 709] on button "2" at bounding box center [768, 710] width 18 height 18
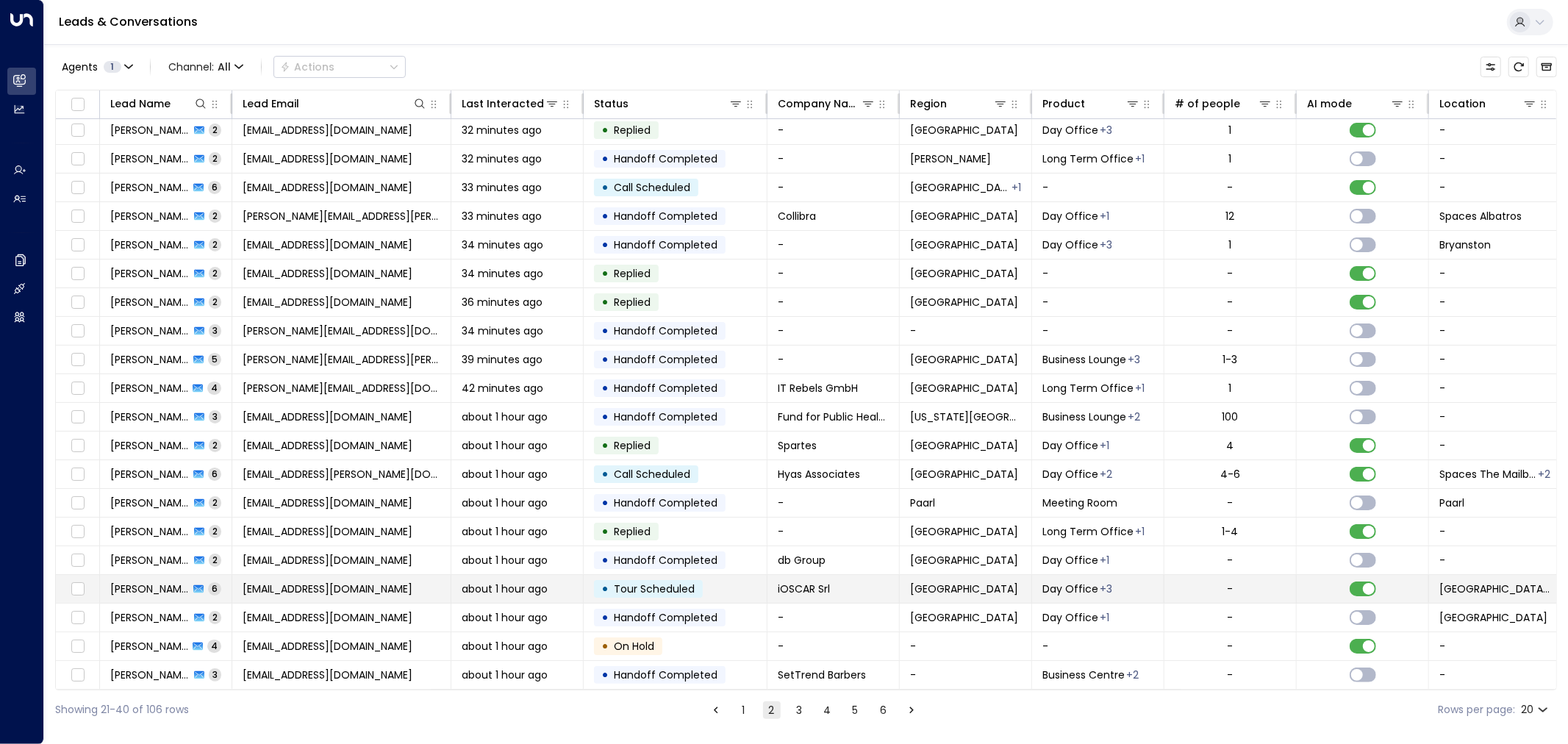
scroll to position [8, 0]
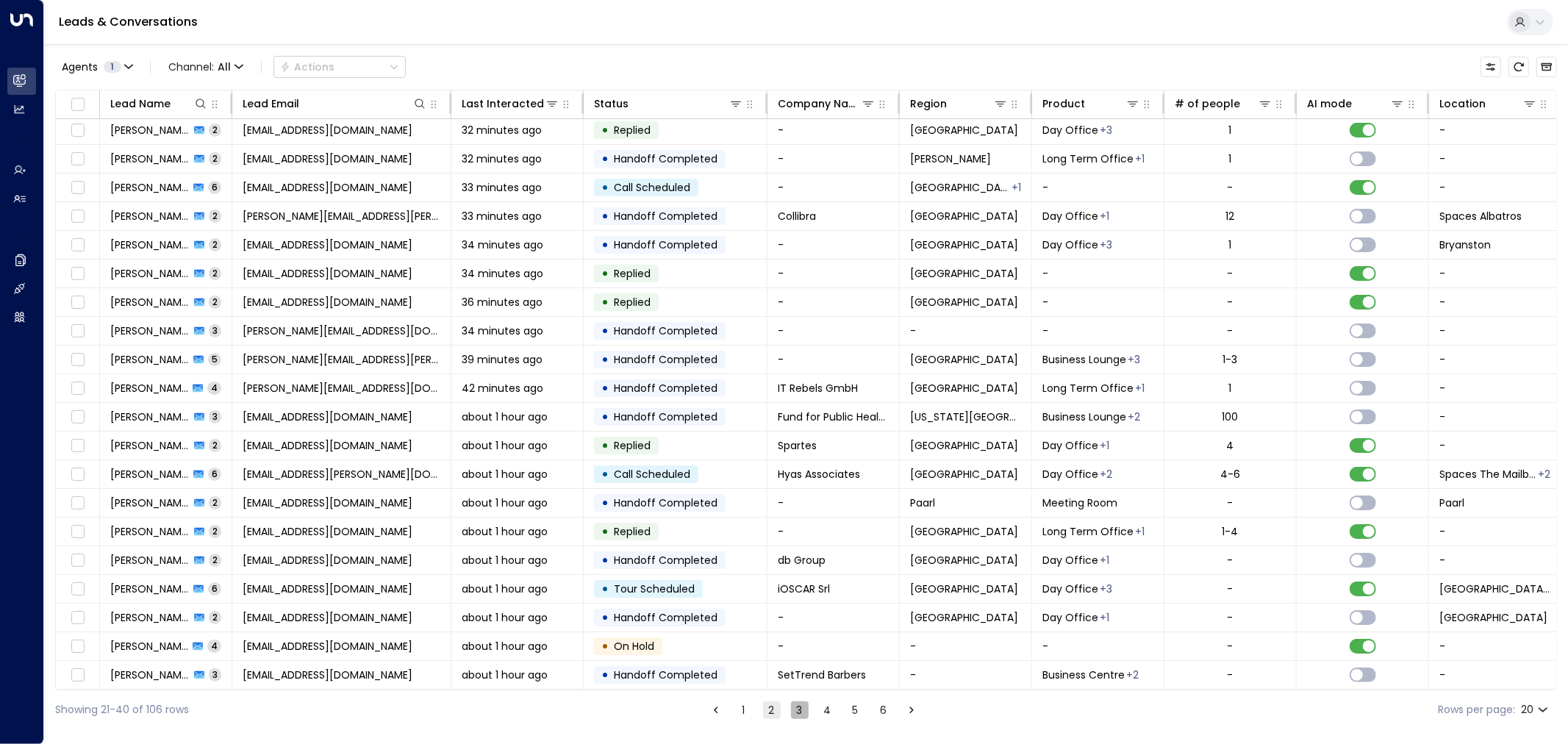
click at [800, 708] on button "3" at bounding box center [800, 710] width 18 height 18
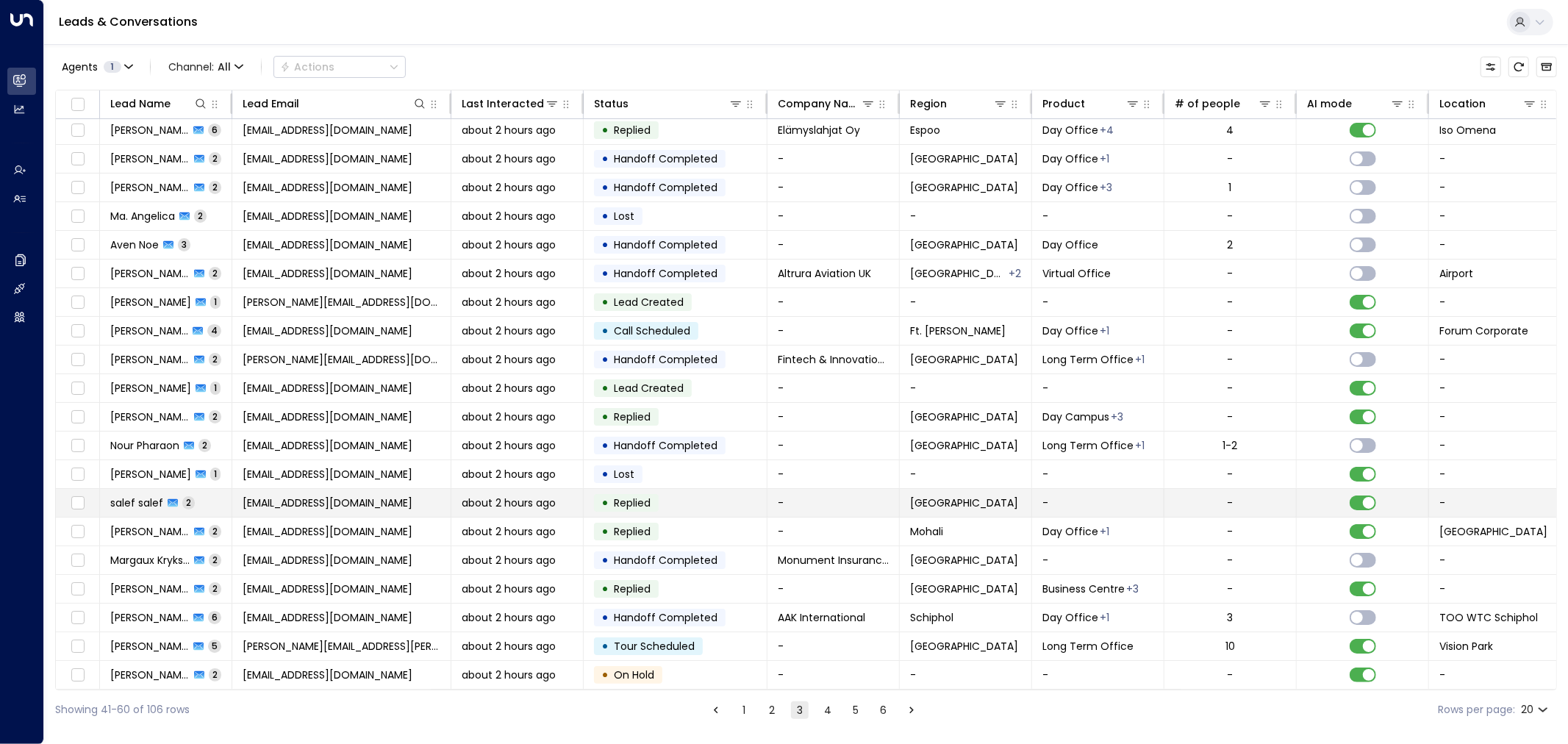
scroll to position [8, 0]
click at [821, 708] on button "4" at bounding box center [828, 710] width 18 height 18
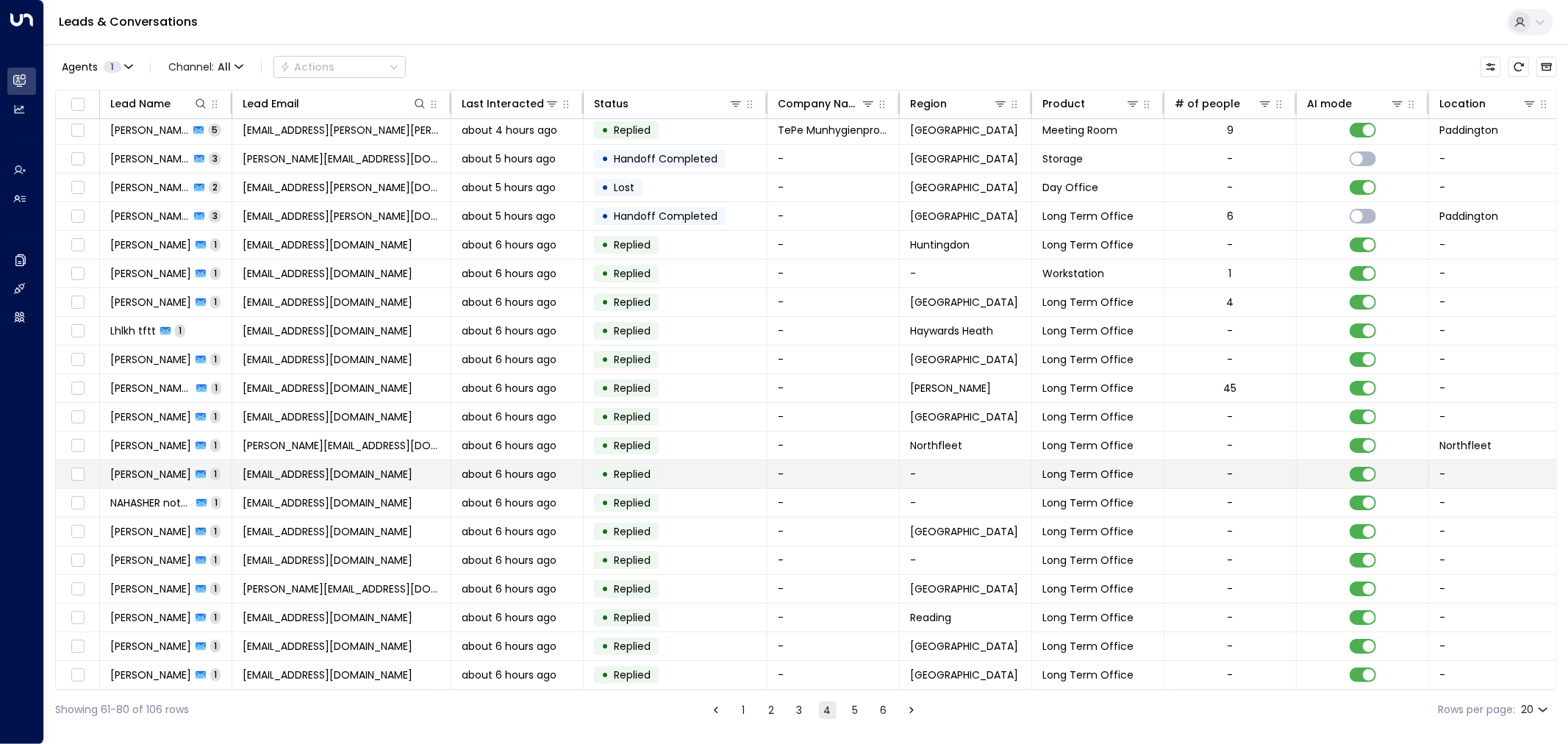
scroll to position [8, 0]
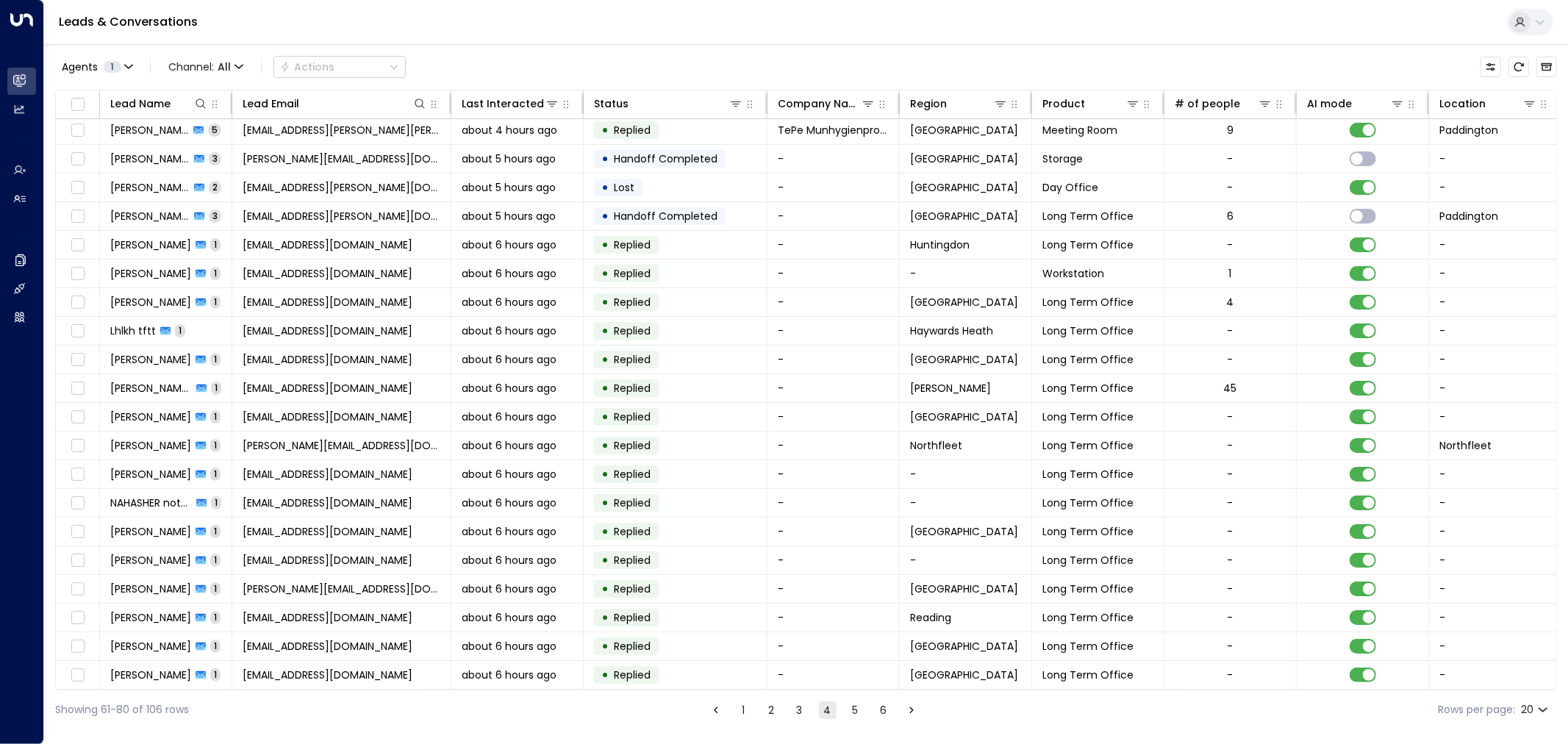
click at [796, 715] on button "3" at bounding box center [800, 710] width 18 height 18
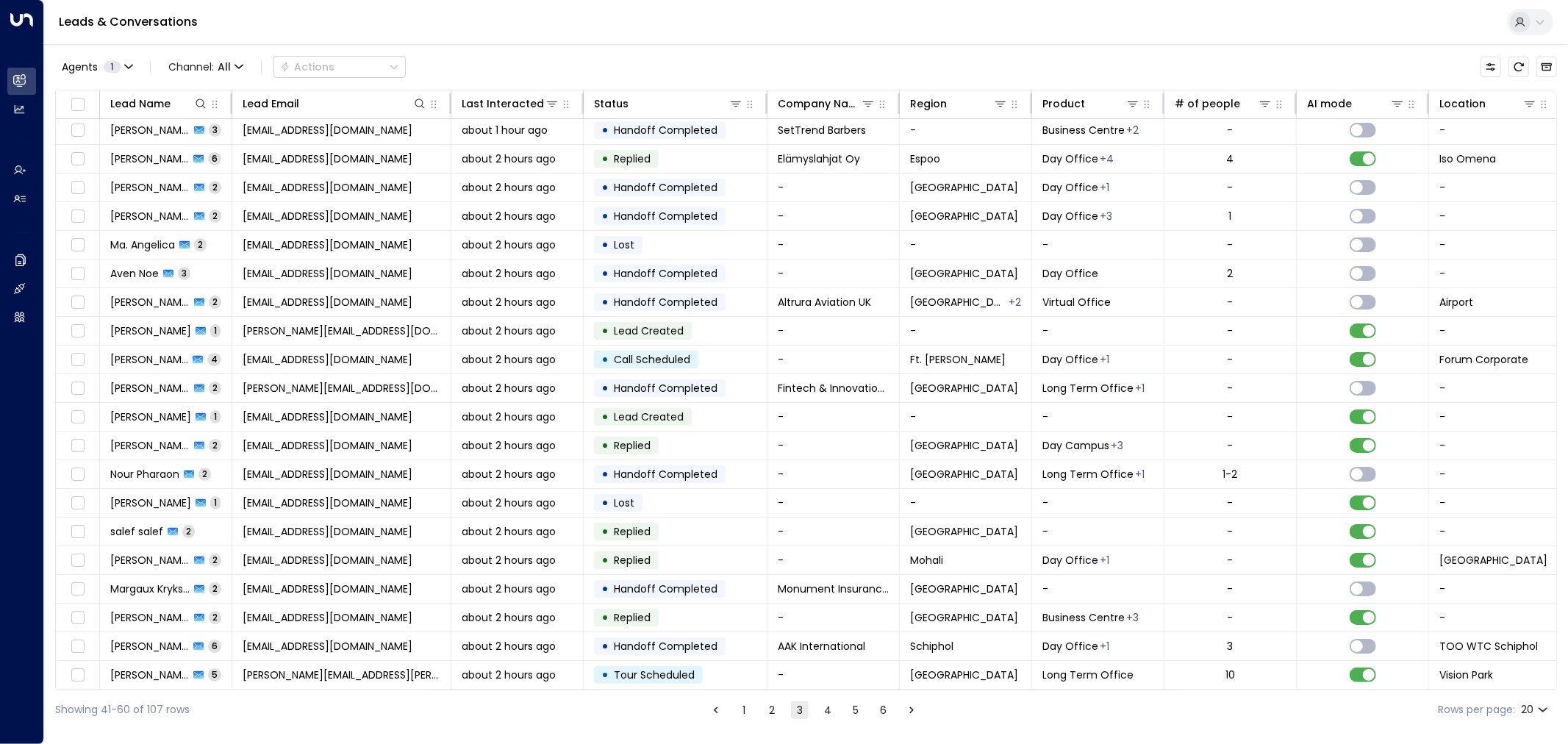
click at [774, 711] on button "2" at bounding box center [772, 710] width 18 height 18
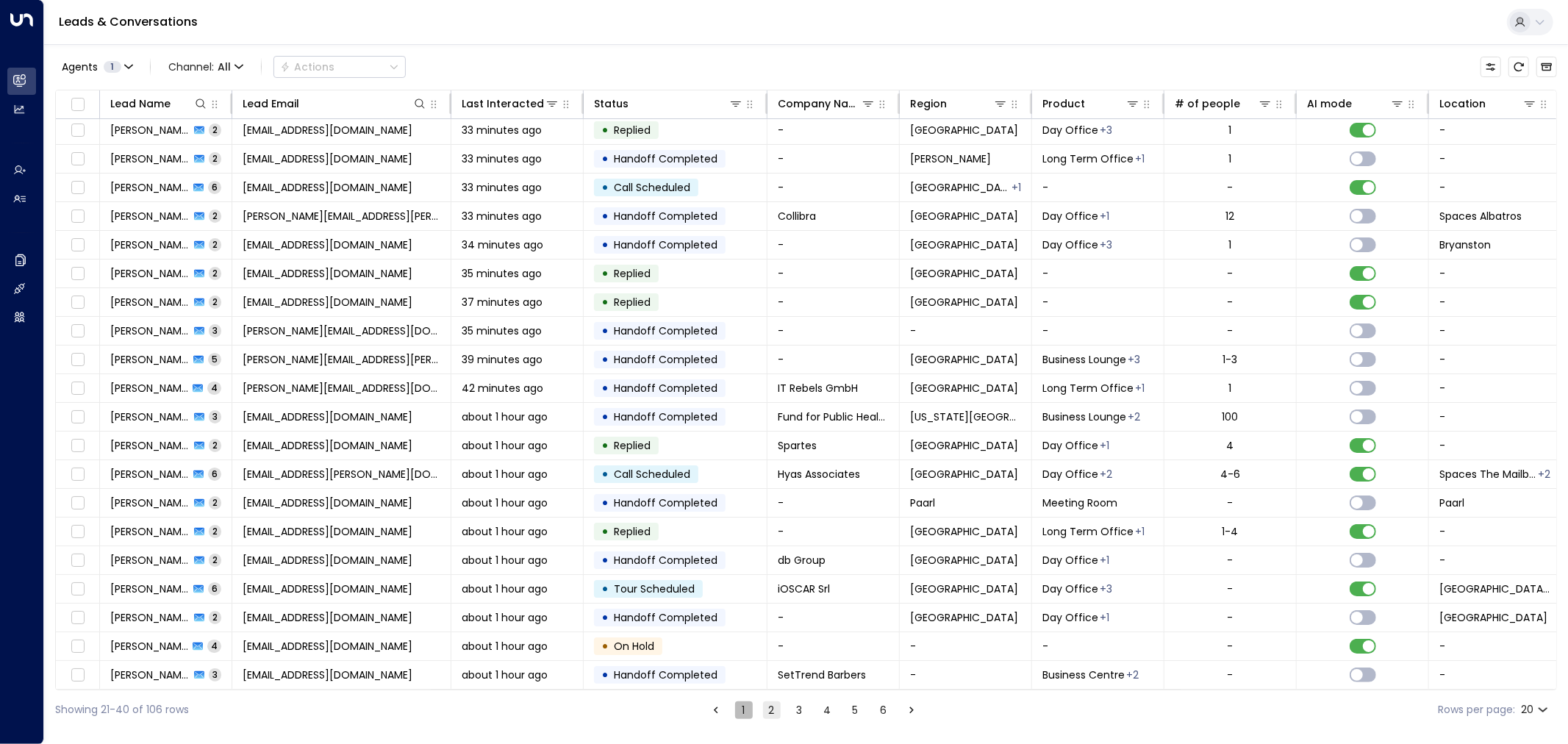
click at [747, 715] on button "1" at bounding box center [744, 710] width 18 height 18
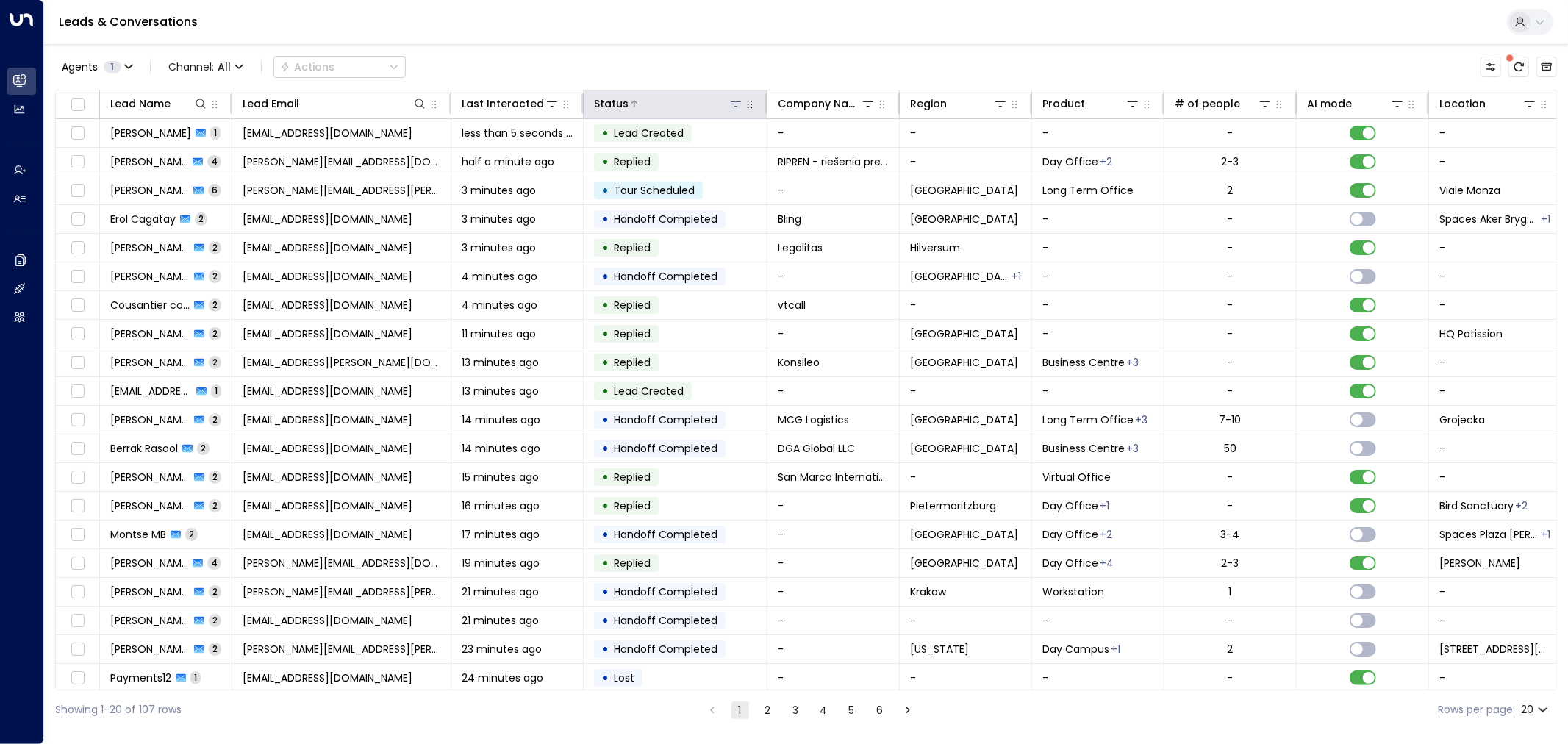
click at [739, 108] on icon at bounding box center [735, 103] width 12 height 12
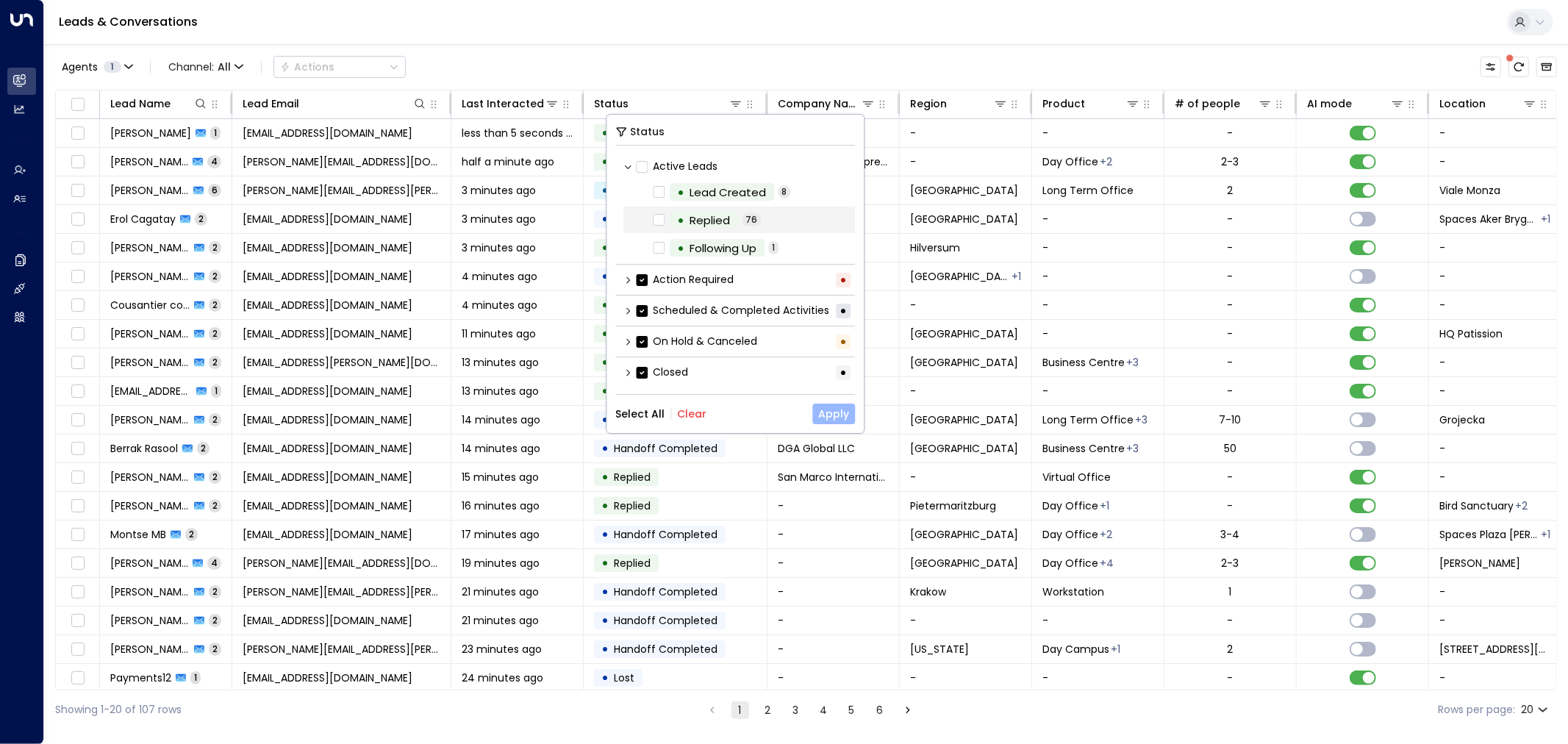
click at [826, 404] on button "Apply" at bounding box center [834, 413] width 43 height 20
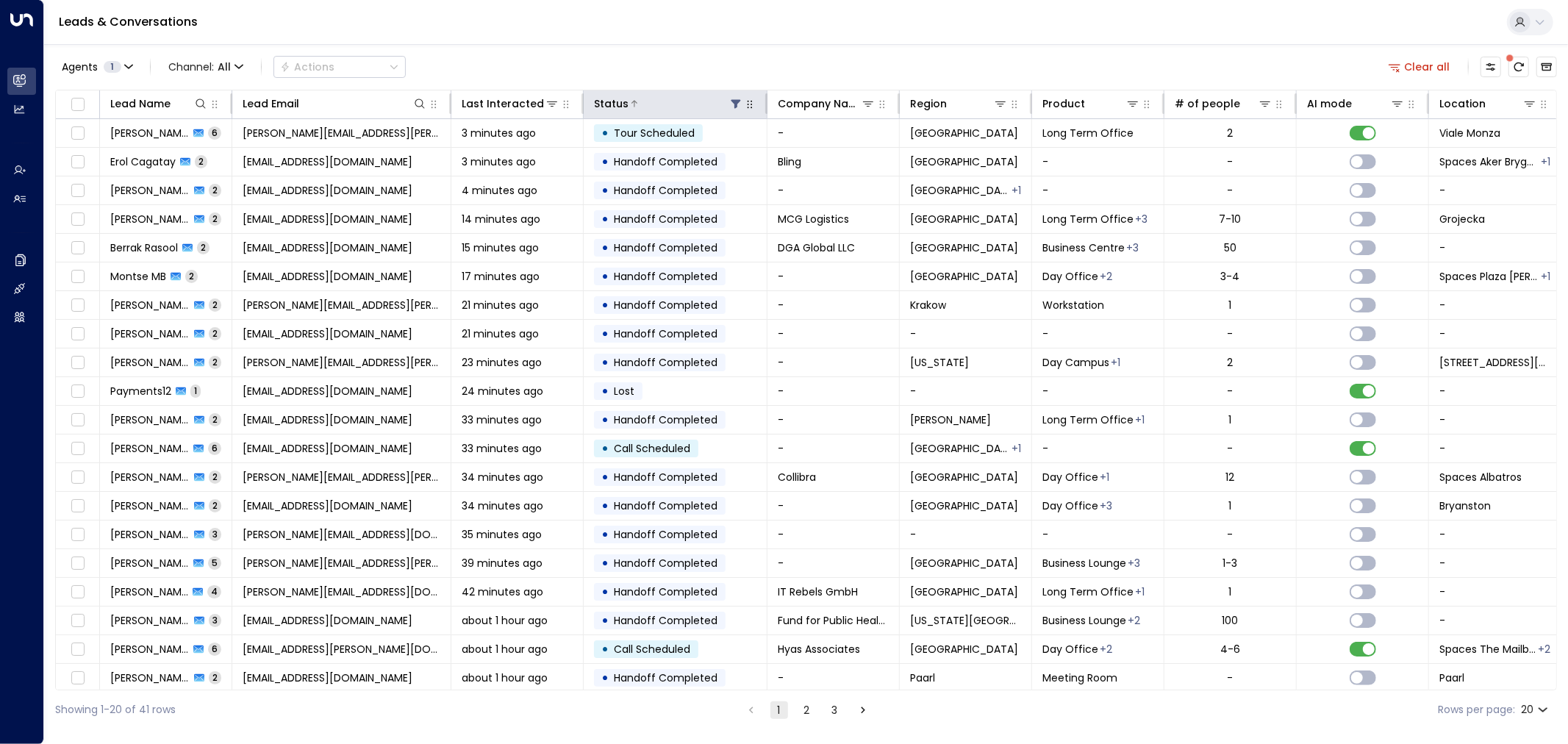
click at [737, 108] on icon at bounding box center [735, 103] width 12 height 12
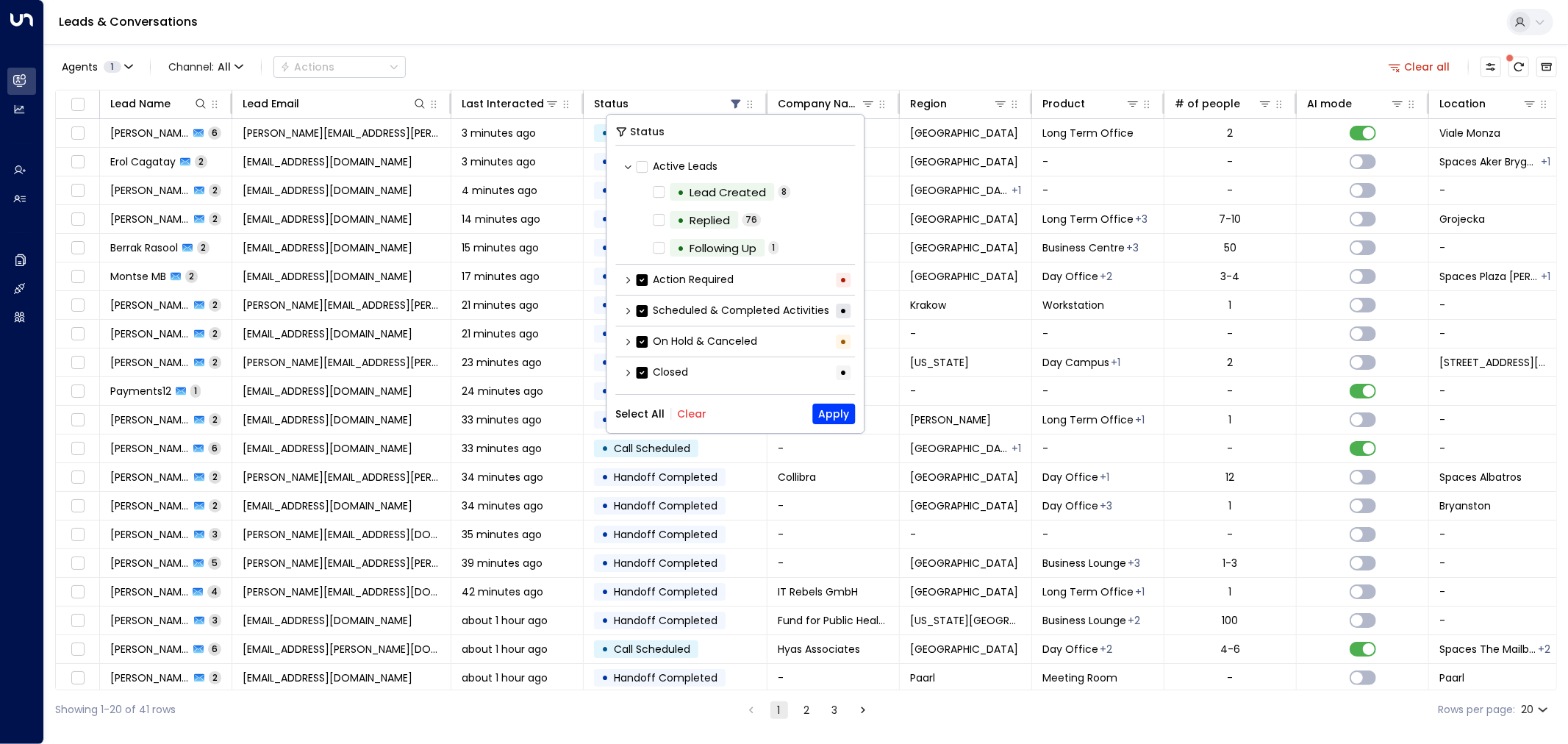
click at [644, 410] on button "Select All" at bounding box center [639, 413] width 49 height 12
click at [828, 407] on button "Apply" at bounding box center [834, 413] width 43 height 20
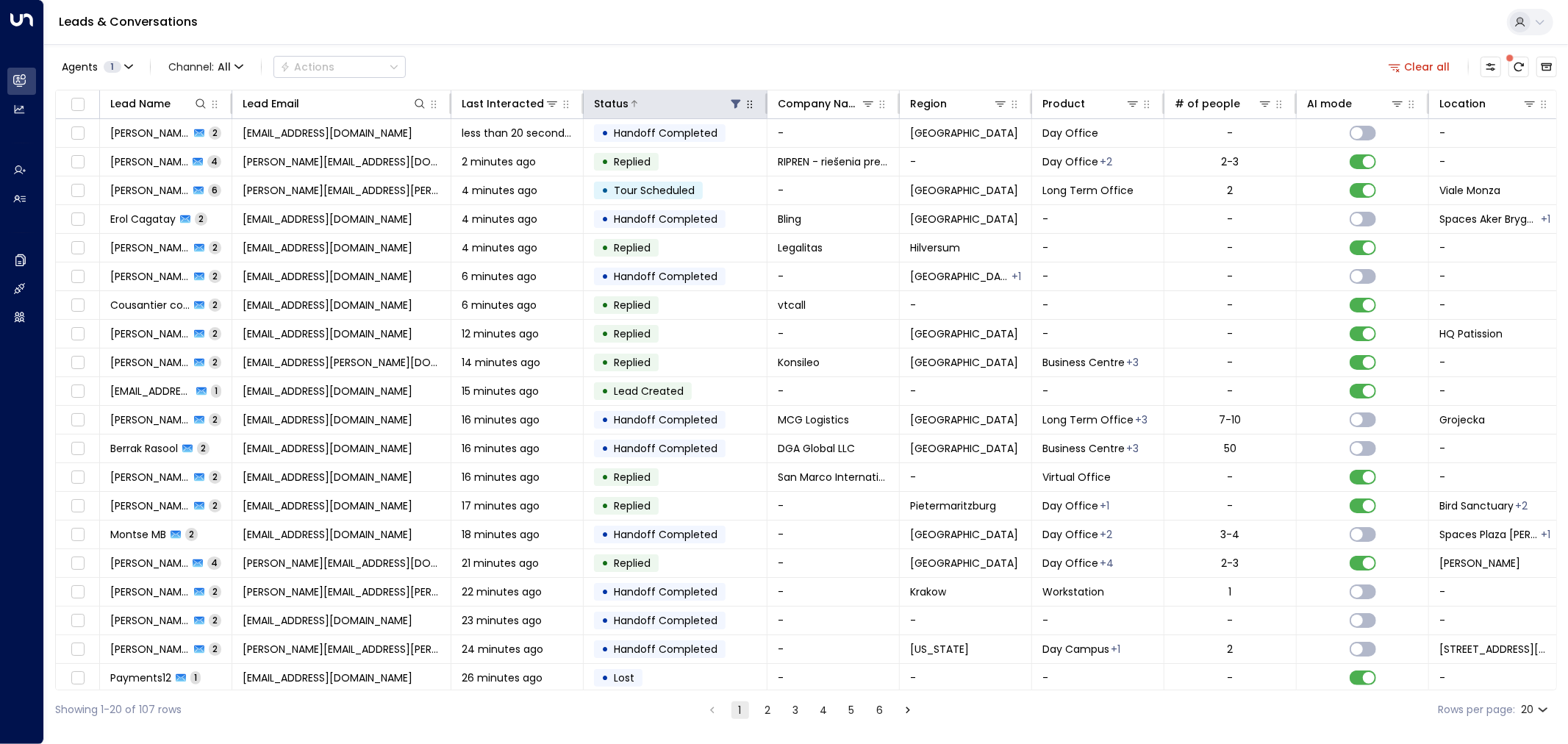
click at [735, 104] on icon at bounding box center [736, 104] width 10 height 9
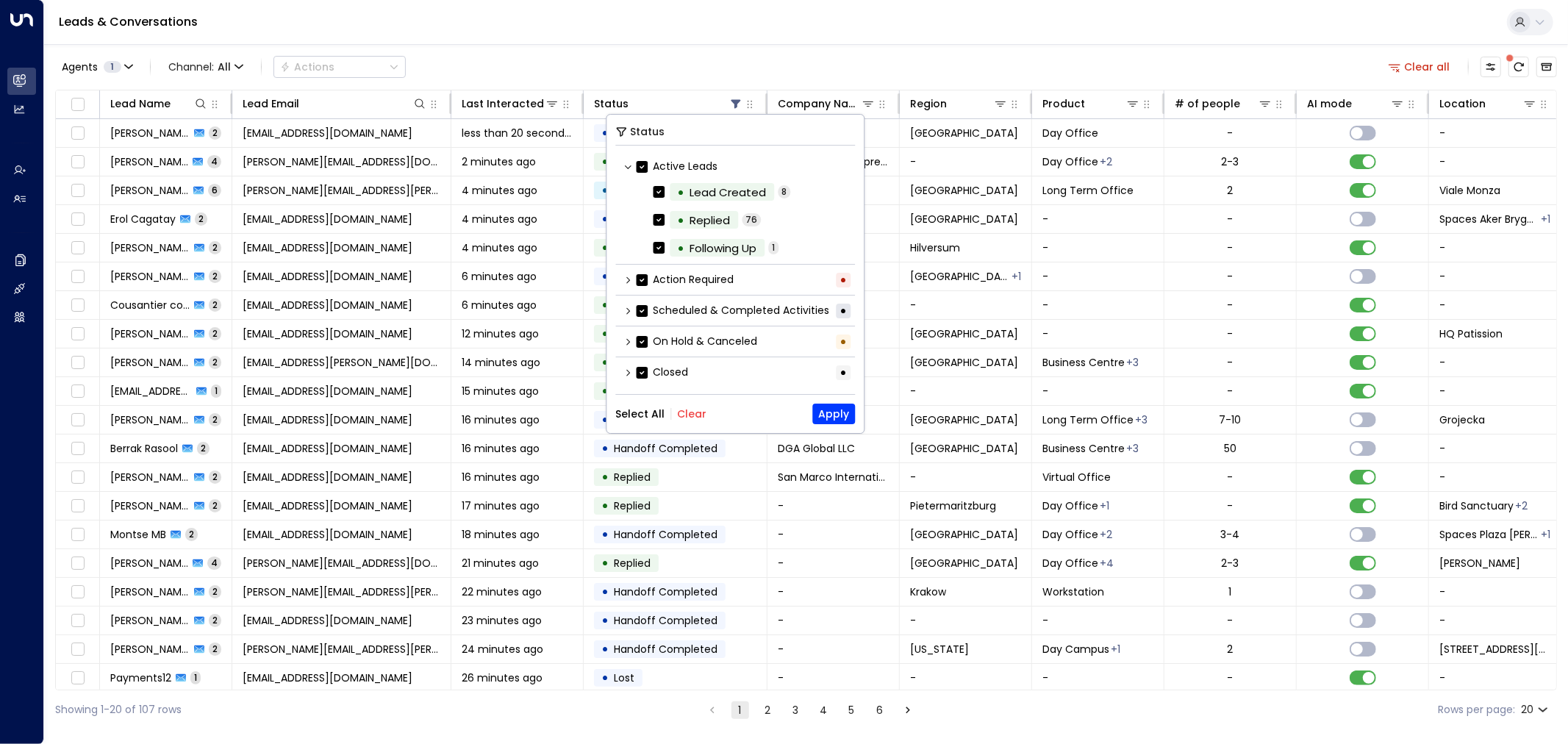
click at [685, 410] on button "Clear" at bounding box center [692, 413] width 29 height 12
click at [625, 283] on icon at bounding box center [628, 280] width 9 height 9
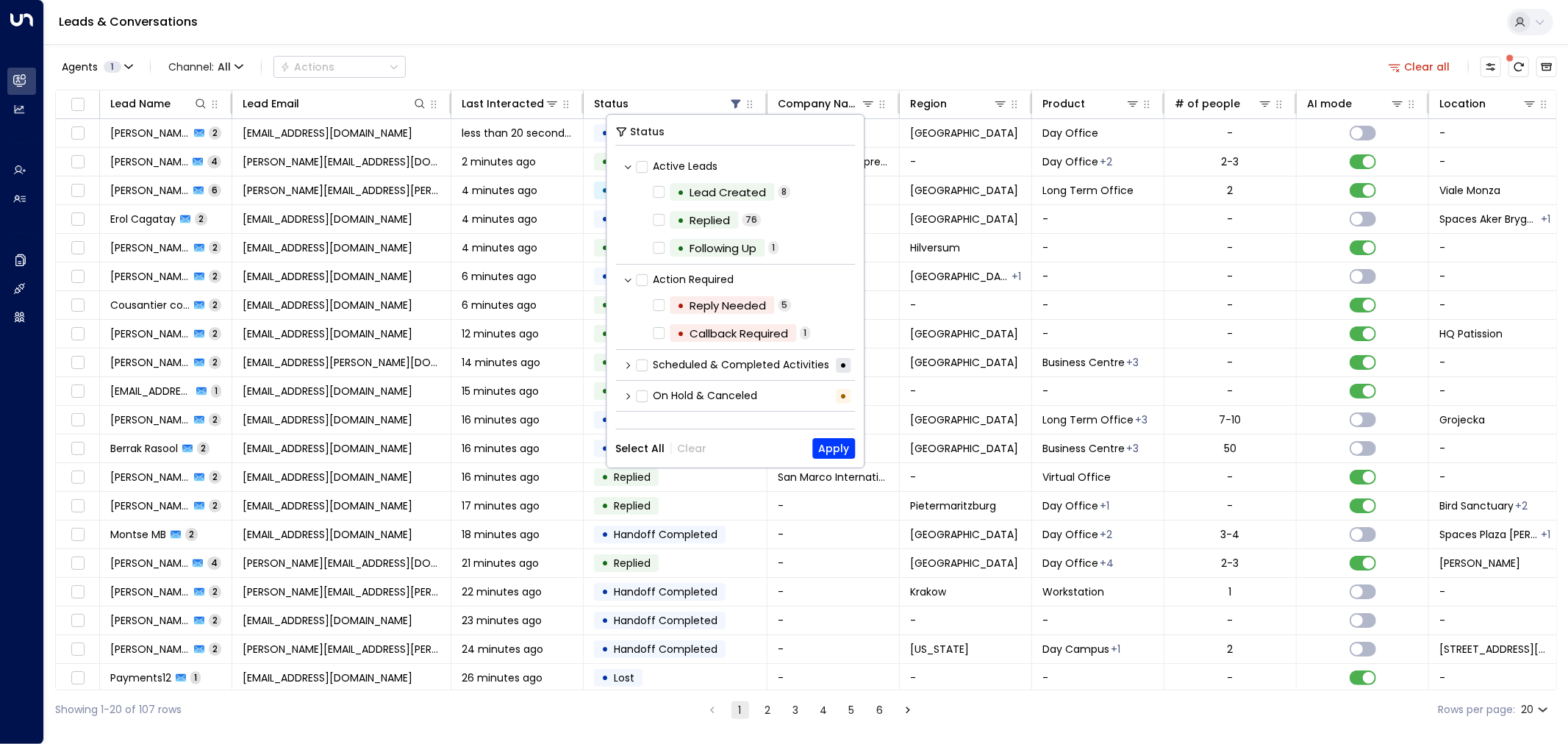
click at [631, 362] on icon at bounding box center [628, 365] width 9 height 9
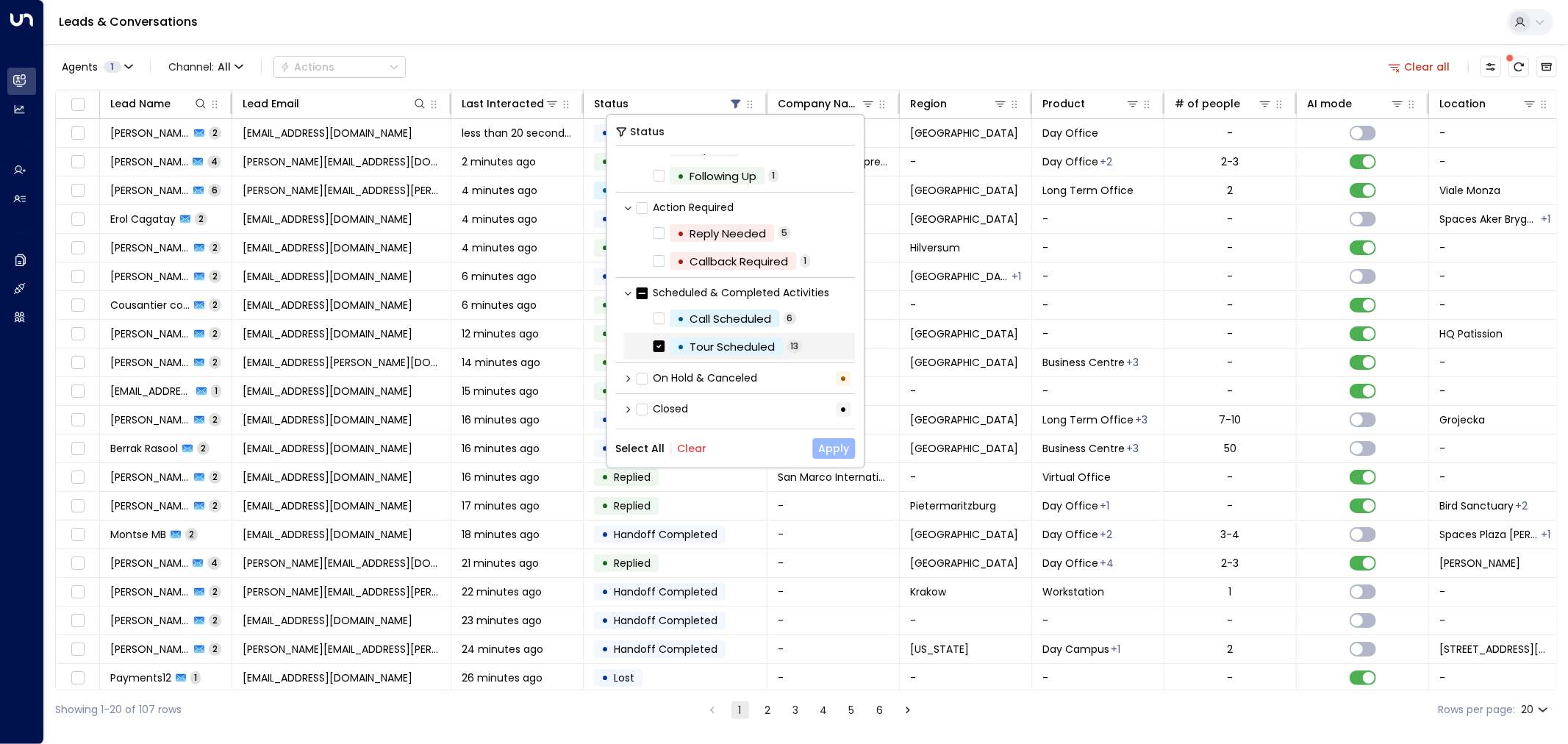
click at [842, 452] on button "Apply" at bounding box center [834, 448] width 43 height 20
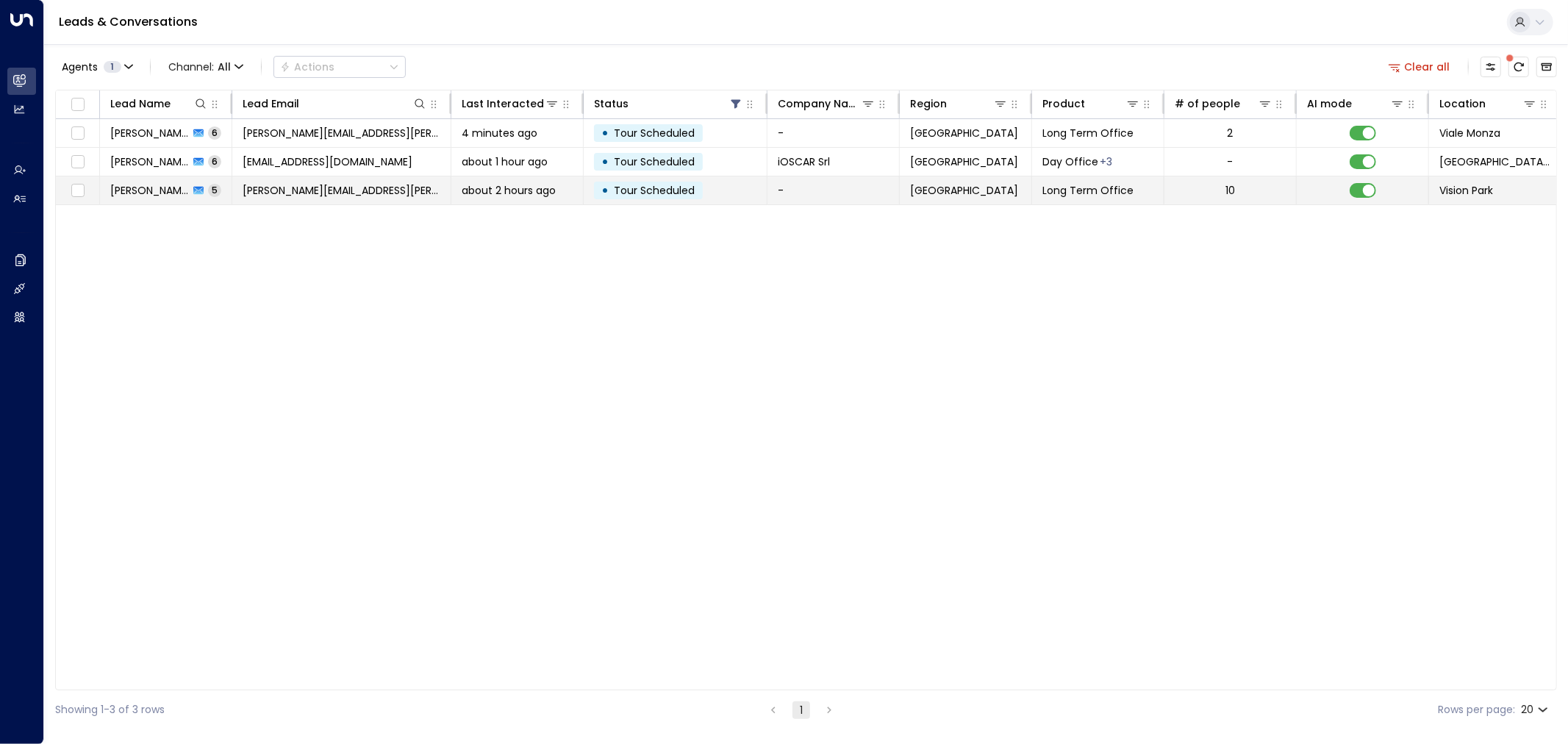
click at [280, 187] on span "[PERSON_NAME][EMAIL_ADDRESS][PERSON_NAME][DOMAIN_NAME]" at bounding box center [341, 190] width 197 height 15
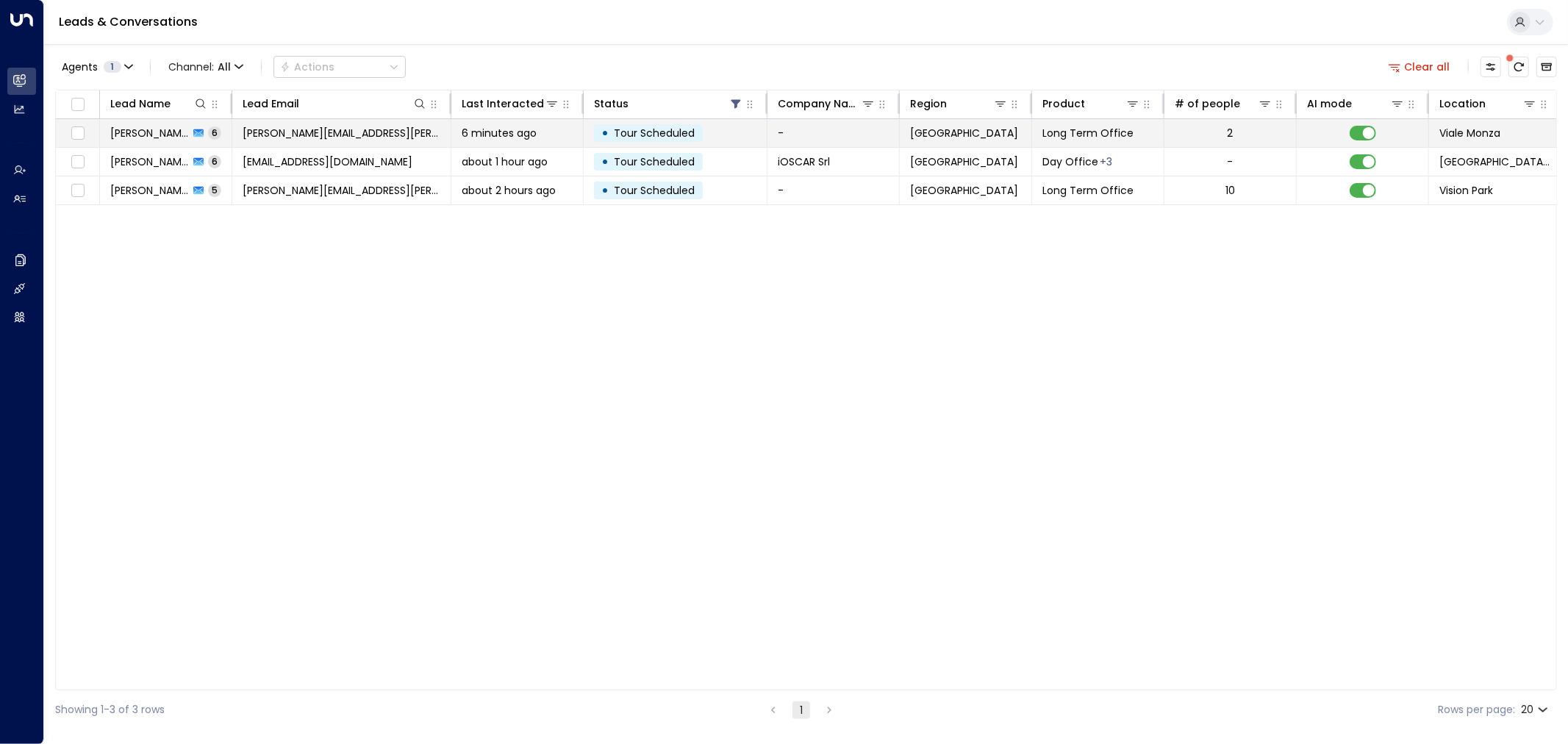
click at [508, 127] on span "6 minutes ago" at bounding box center [499, 132] width 75 height 15
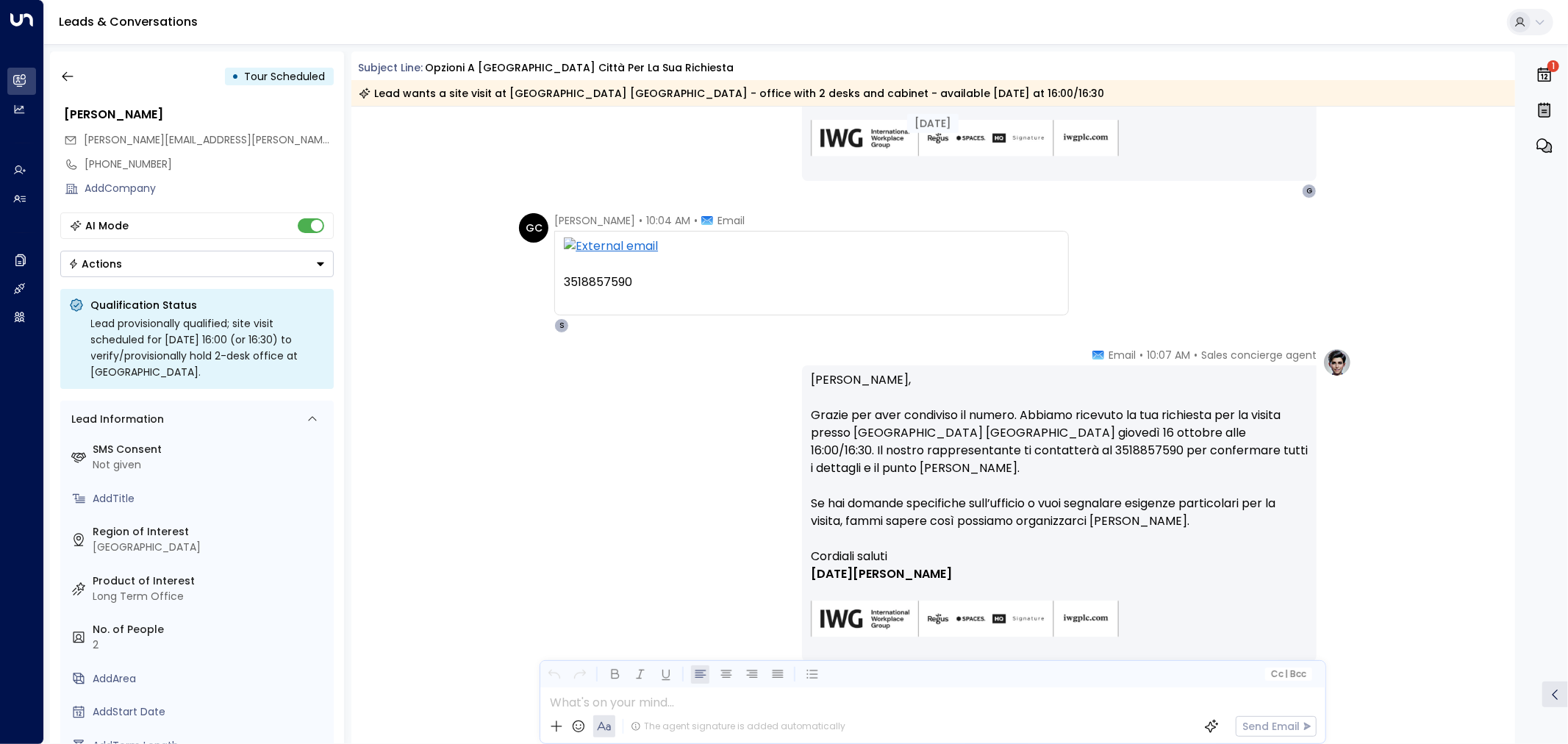
scroll to position [1234, 0]
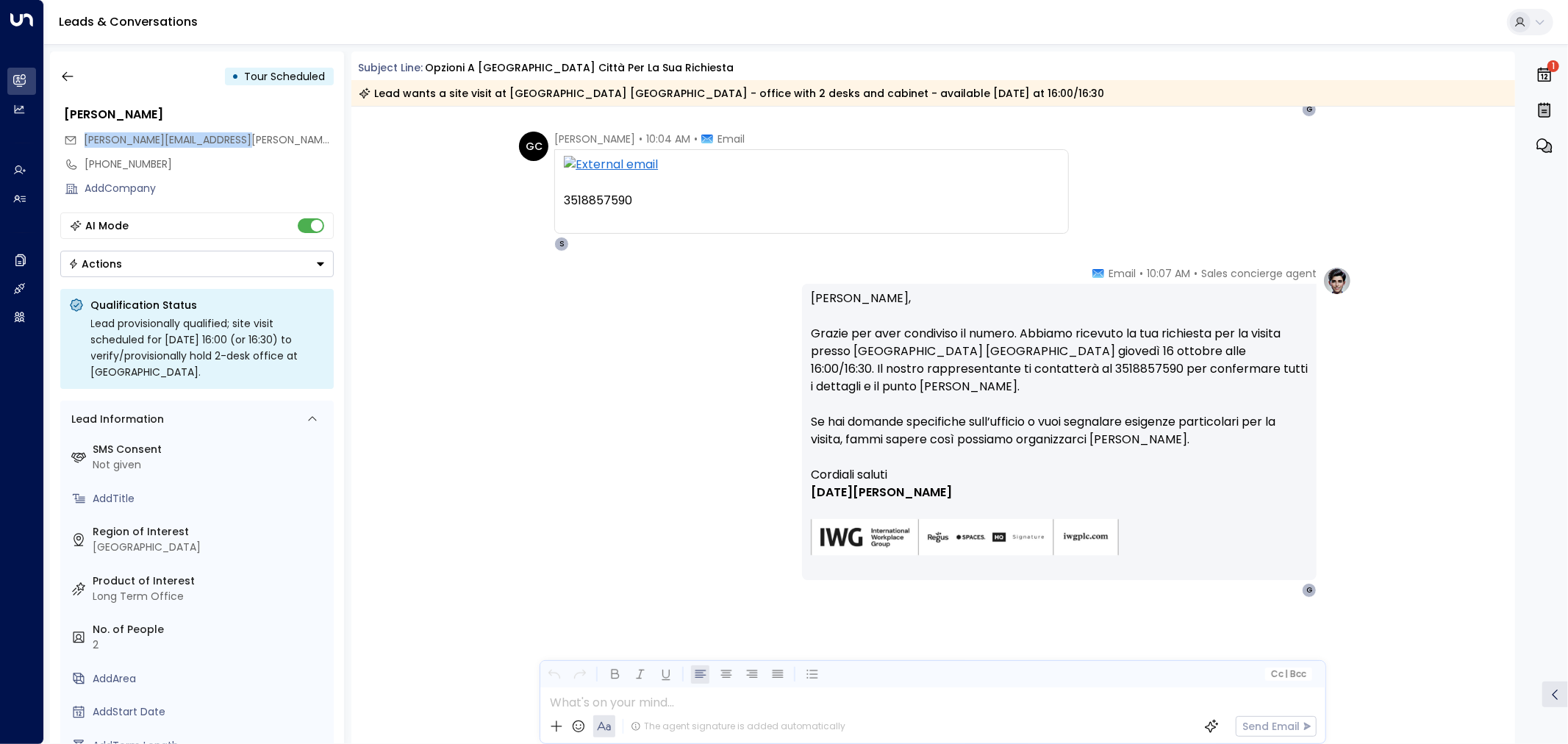
drag, startPoint x: 252, startPoint y: 137, endPoint x: 84, endPoint y: 137, distance: 168.0
click at [84, 137] on div "[PERSON_NAME][EMAIL_ADDRESS][PERSON_NAME][DOMAIN_NAME]" at bounding box center [198, 140] width 269 height 24
copy span "[PERSON_NAME][EMAIL_ADDRESS][PERSON_NAME][DOMAIN_NAME]"
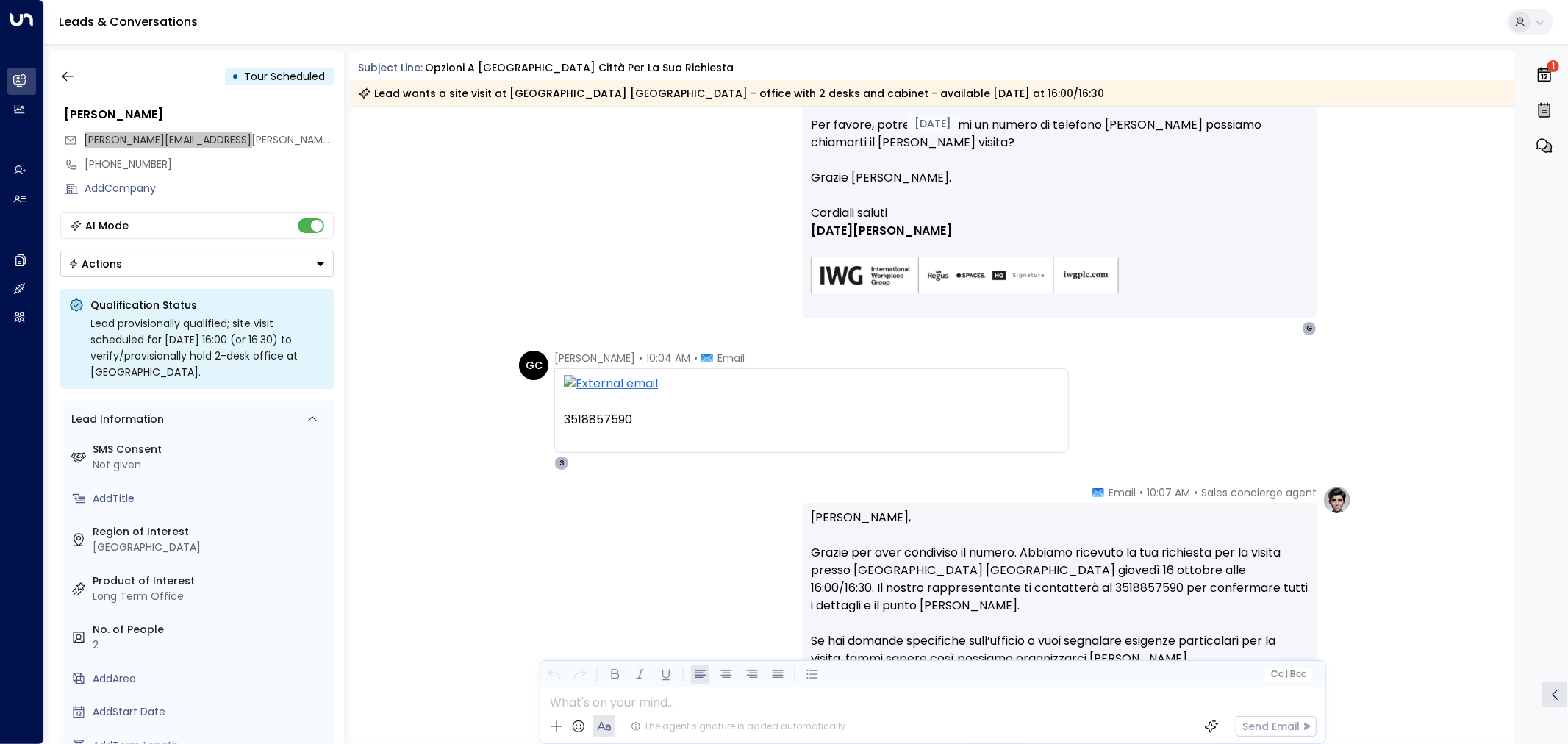
scroll to position [1225, 0]
